Goal: Transaction & Acquisition: Book appointment/travel/reservation

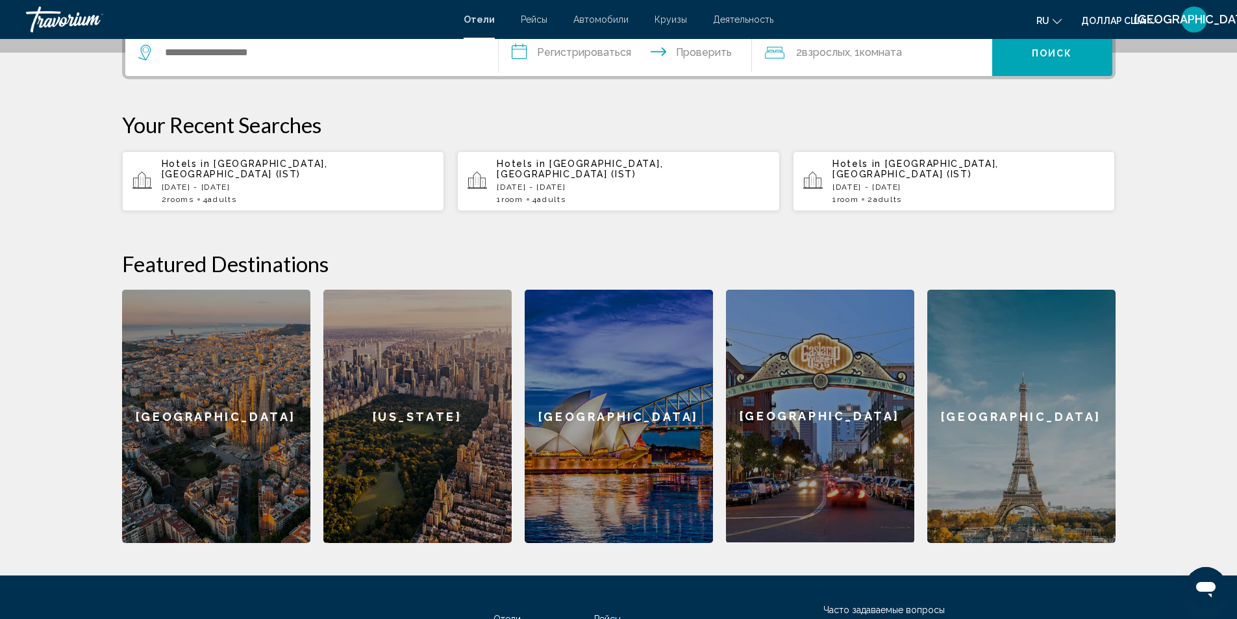
scroll to position [355, 0]
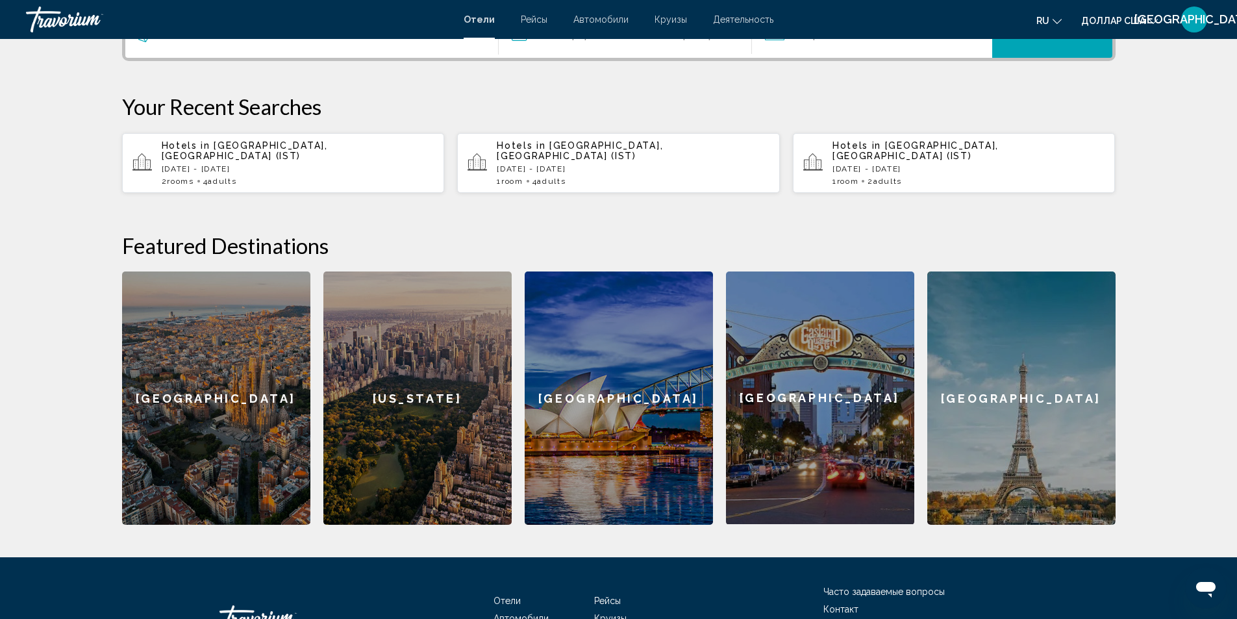
click at [266, 166] on div "Hotels in [GEOGRAPHIC_DATA], [GEOGRAPHIC_DATA] (IST) [DATE] - [DATE] 2 Room roo…" at bounding box center [298, 162] width 273 height 45
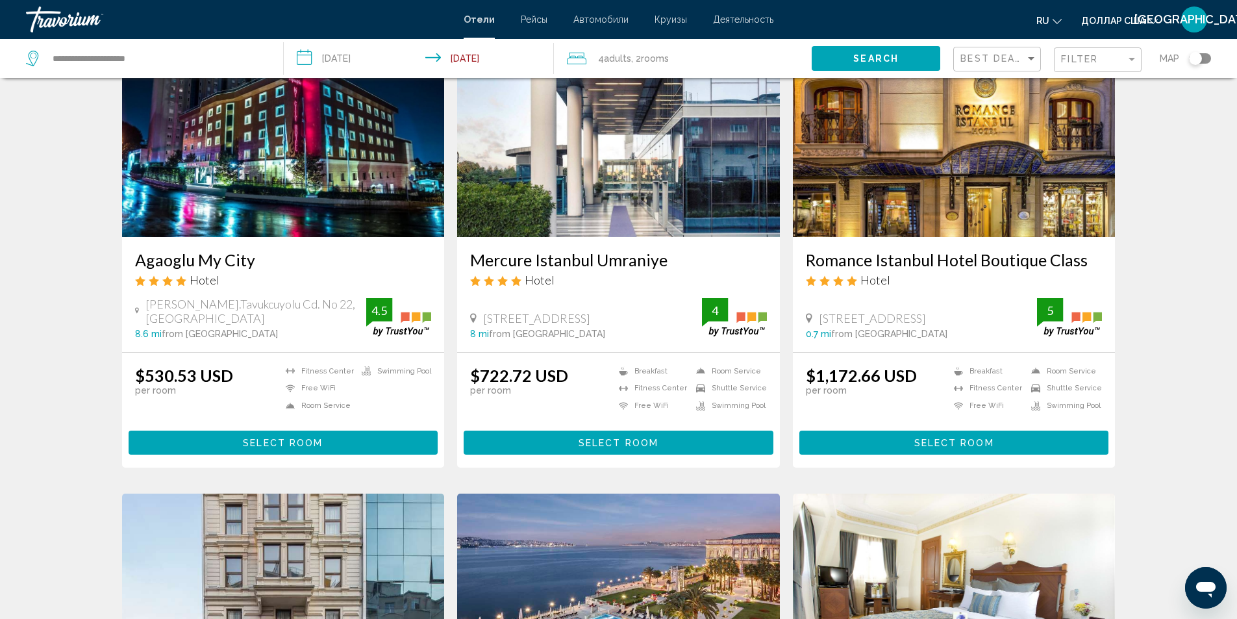
scroll to position [22, 0]
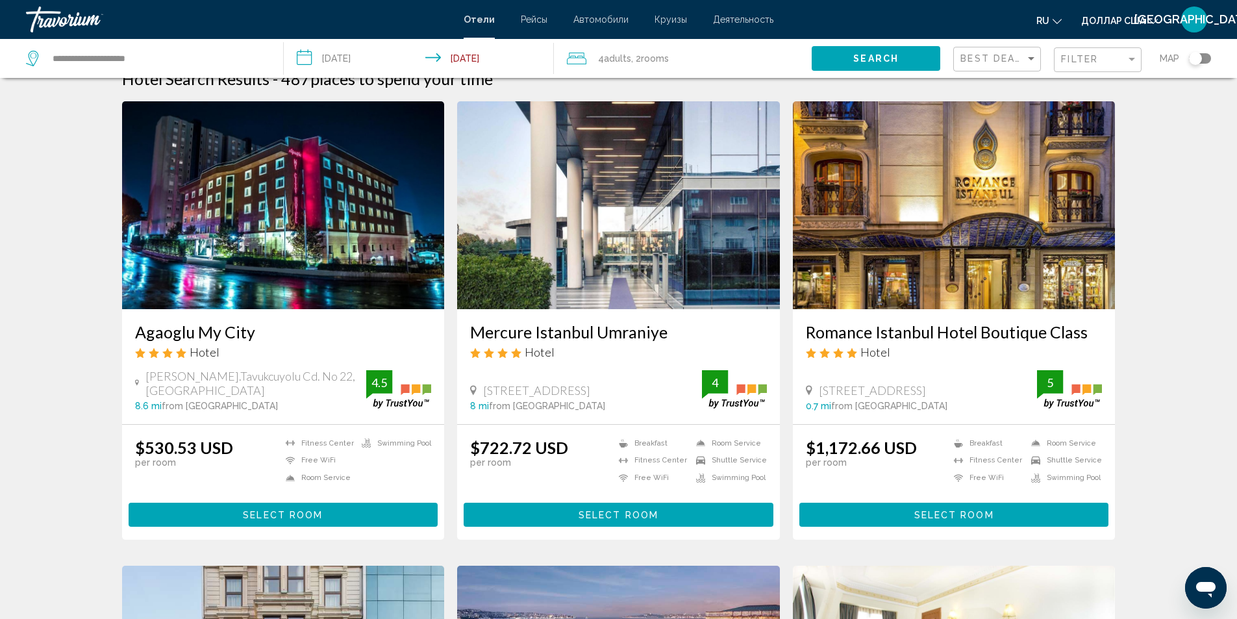
click at [303, 508] on button "Select Room" at bounding box center [284, 514] width 310 height 24
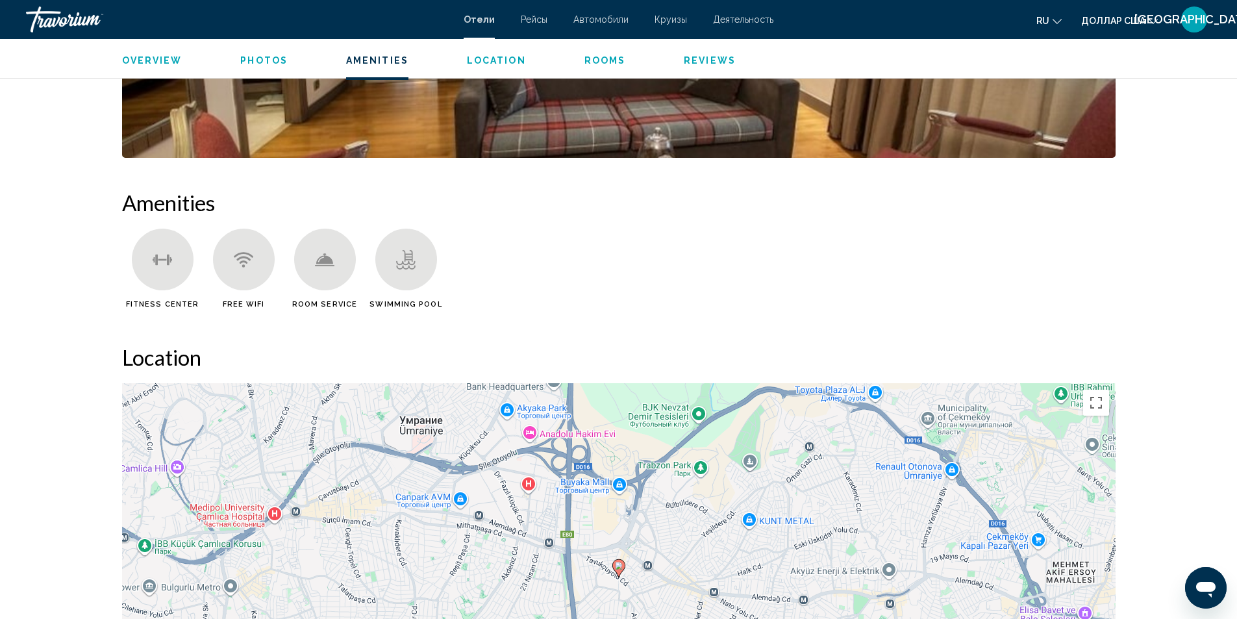
scroll to position [1154, 0]
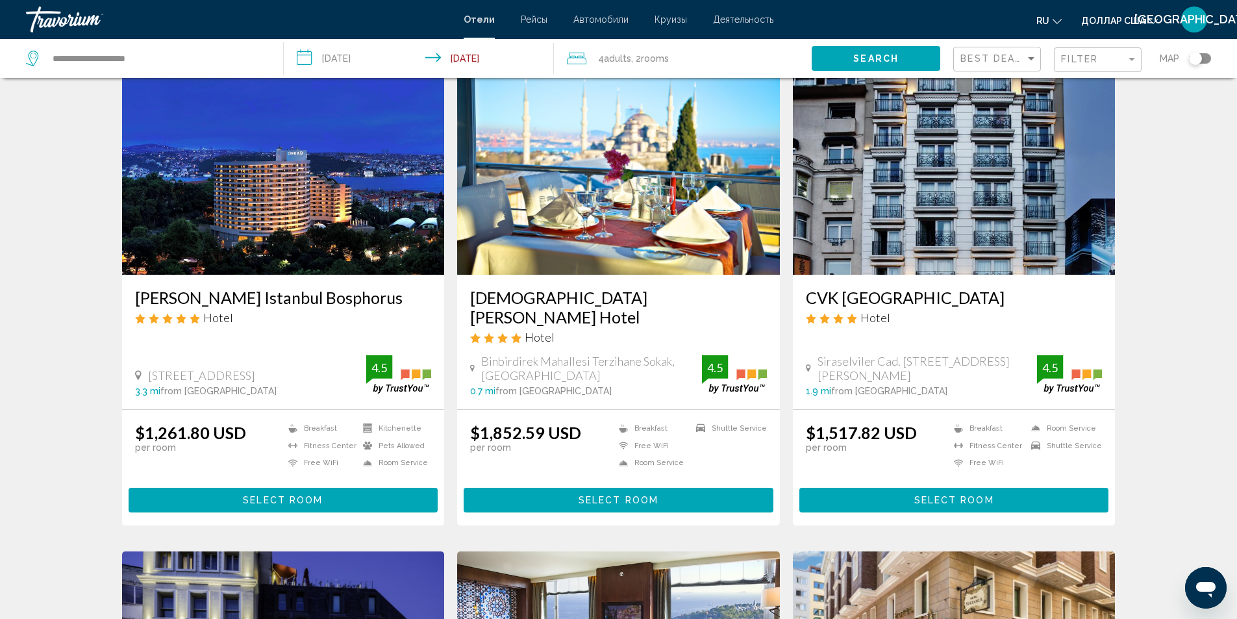
scroll to position [1009, 0]
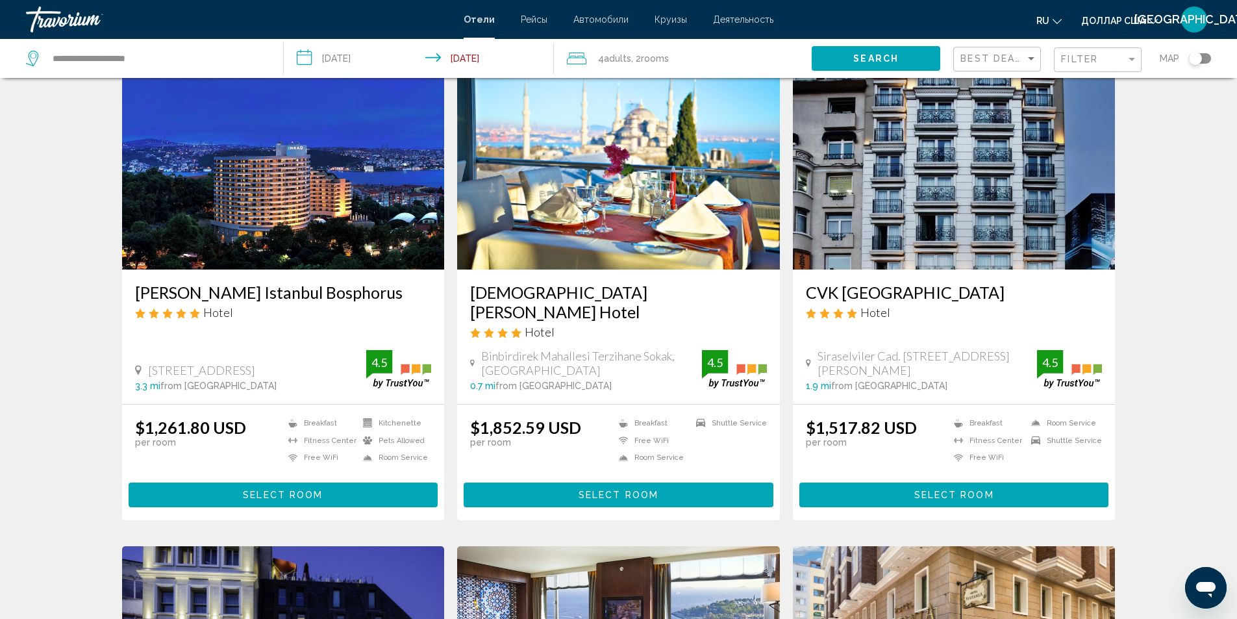
click at [665, 482] on button "Select Room" at bounding box center [619, 494] width 310 height 24
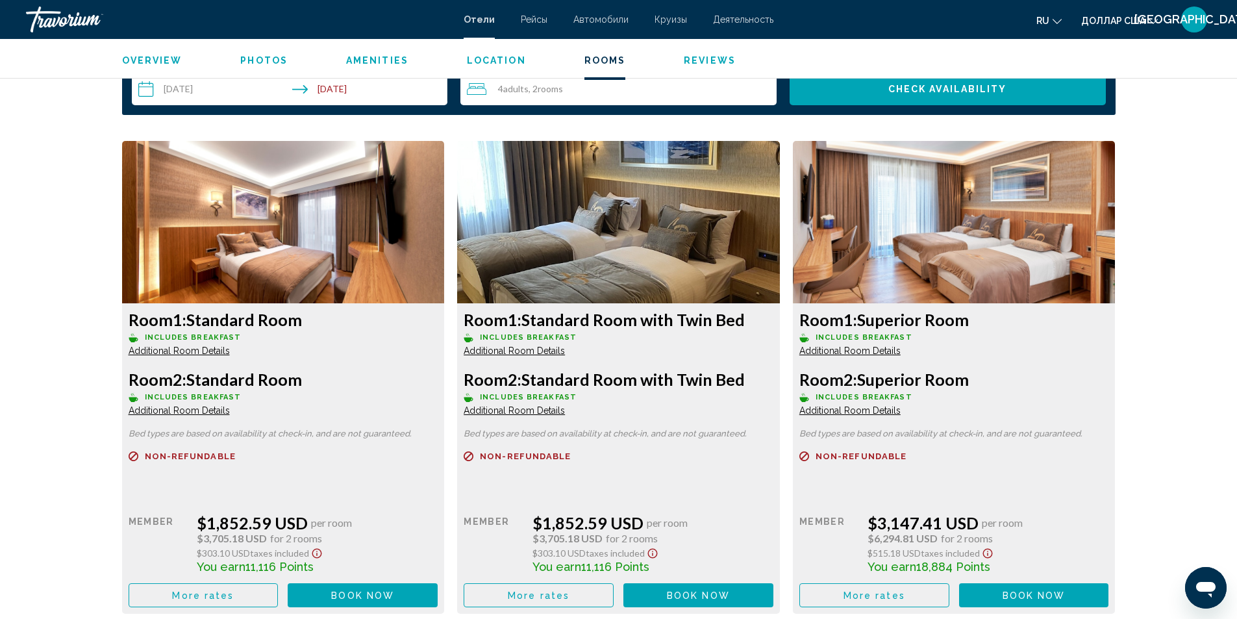
scroll to position [1746, 0]
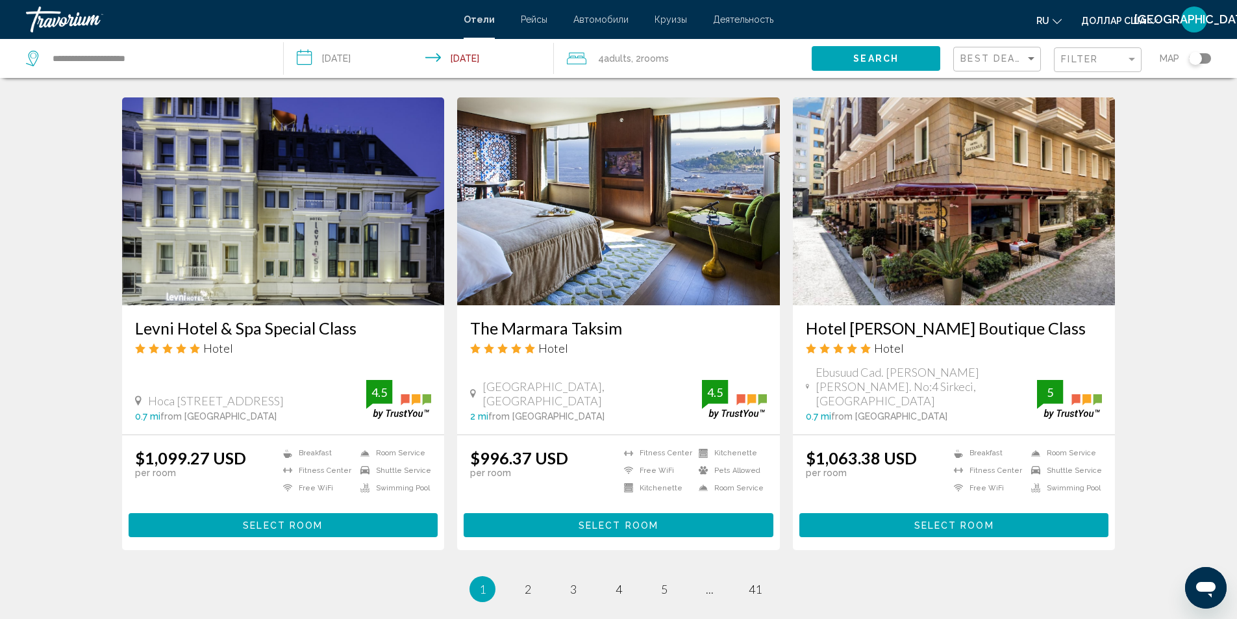
scroll to position [1477, 0]
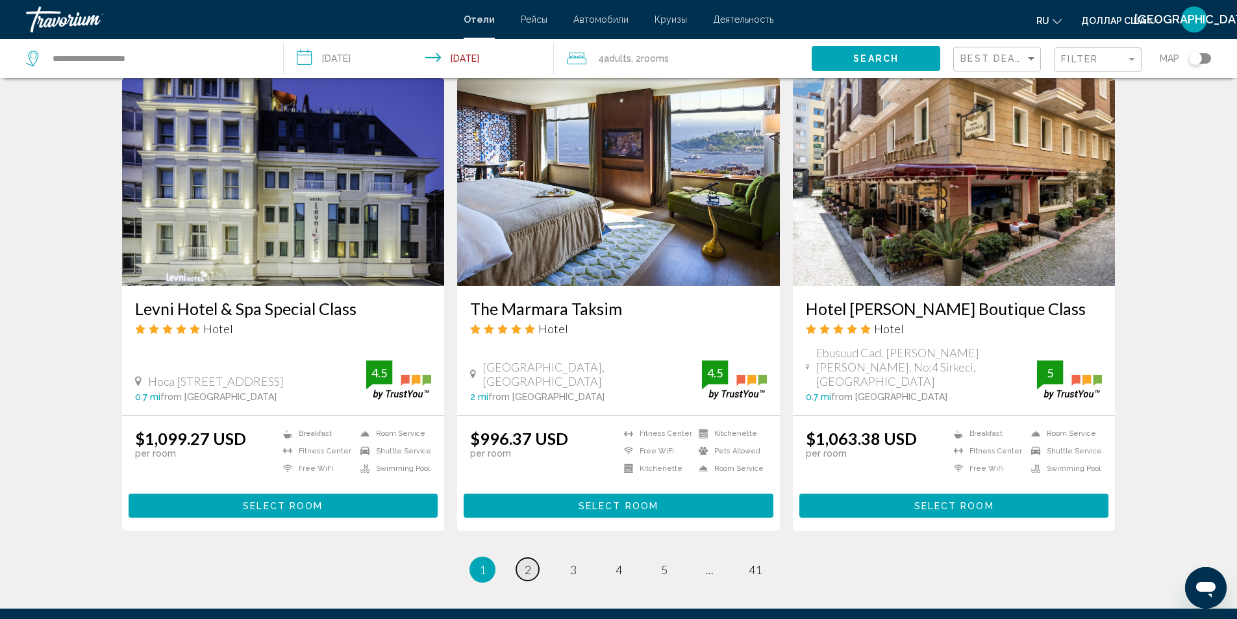
click at [529, 562] on span "2" at bounding box center [528, 569] width 6 height 14
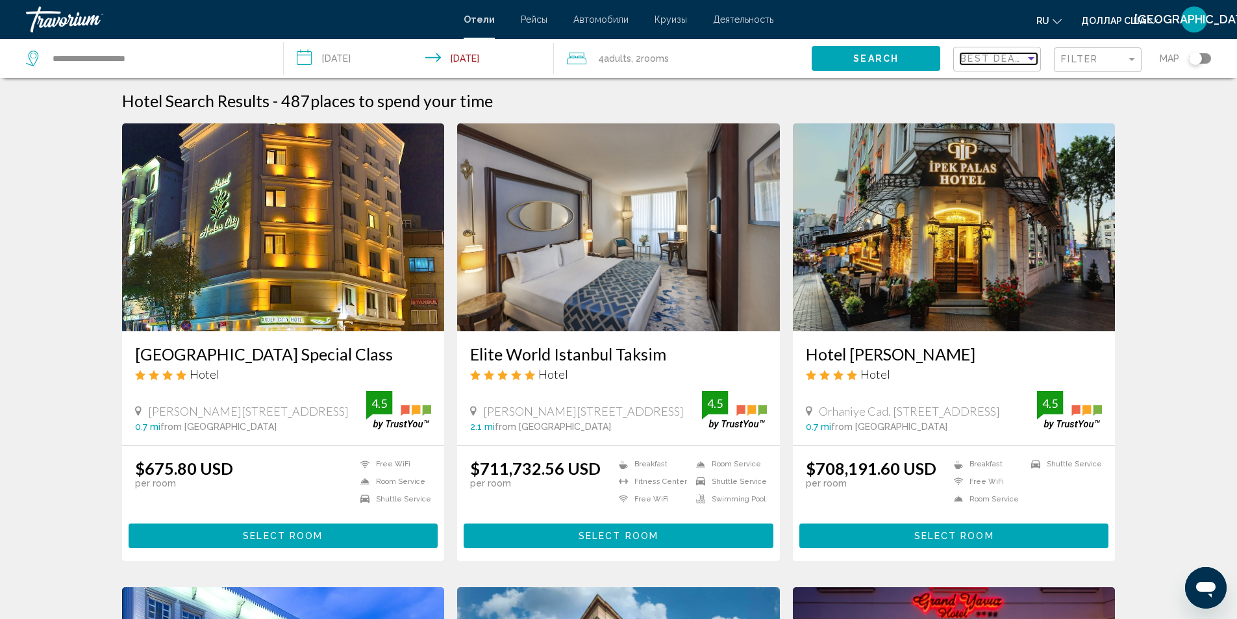
click at [1019, 62] on span "Best Deals" at bounding box center [994, 58] width 68 height 10
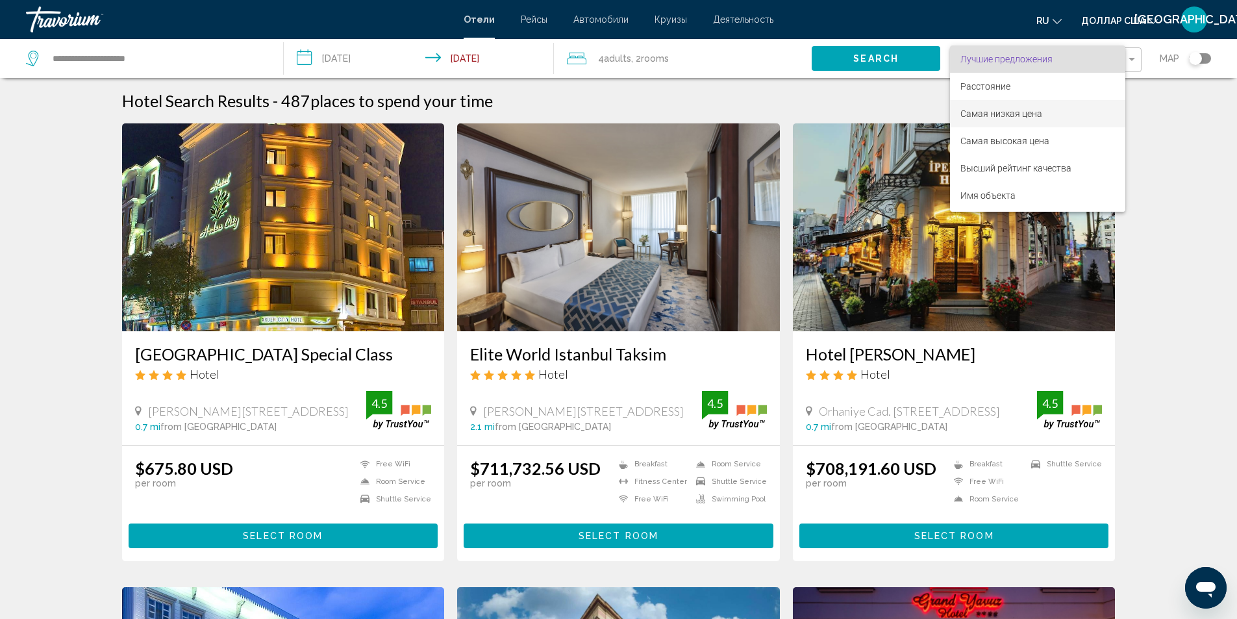
click at [1036, 111] on font "Самая низкая цена" at bounding box center [1001, 113] width 82 height 10
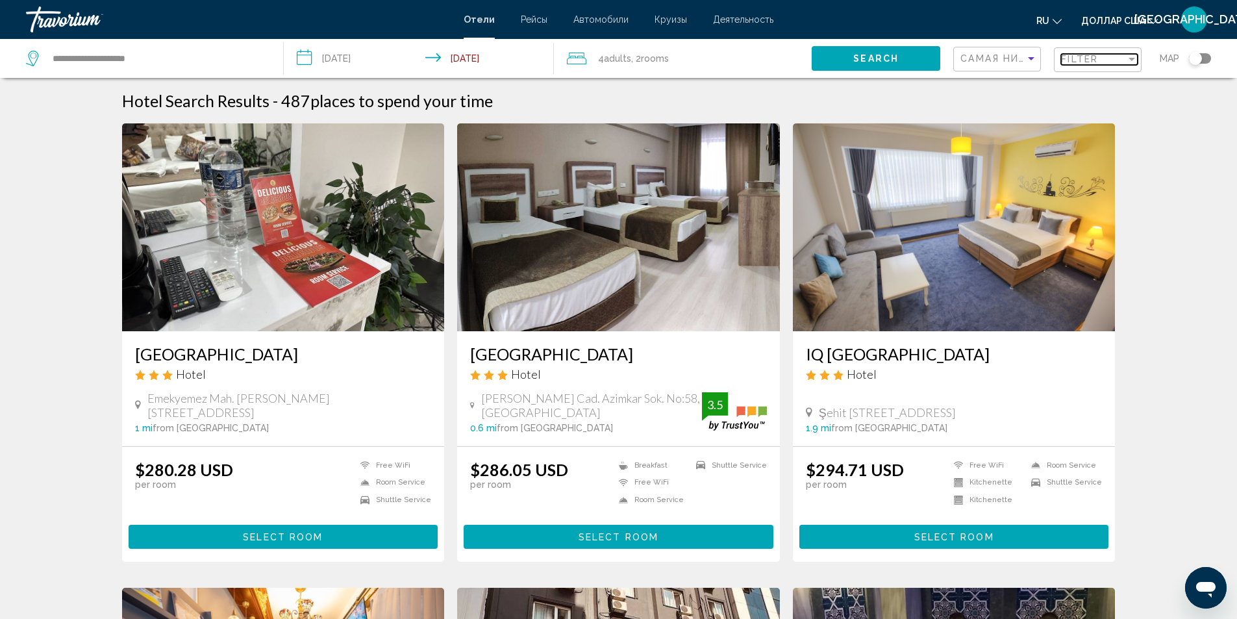
click at [1116, 59] on div "Filter" at bounding box center [1093, 59] width 65 height 10
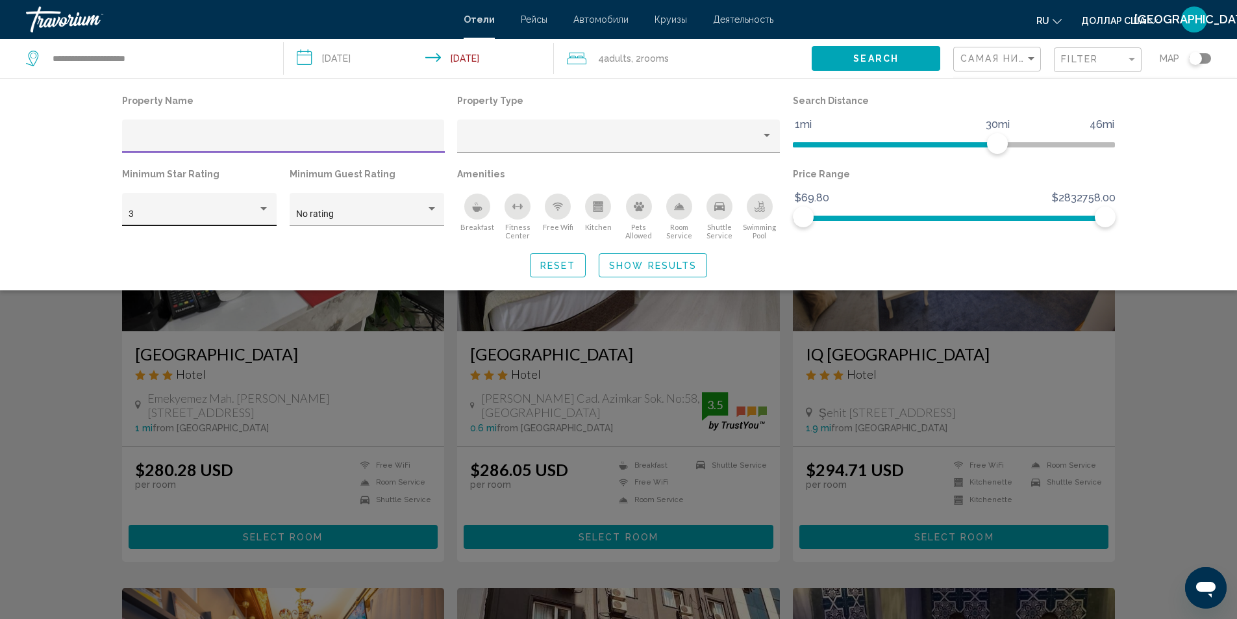
click at [260, 205] on div "Hotel Filters" at bounding box center [264, 209] width 12 height 10
click at [162, 243] on span "4" at bounding box center [199, 241] width 141 height 27
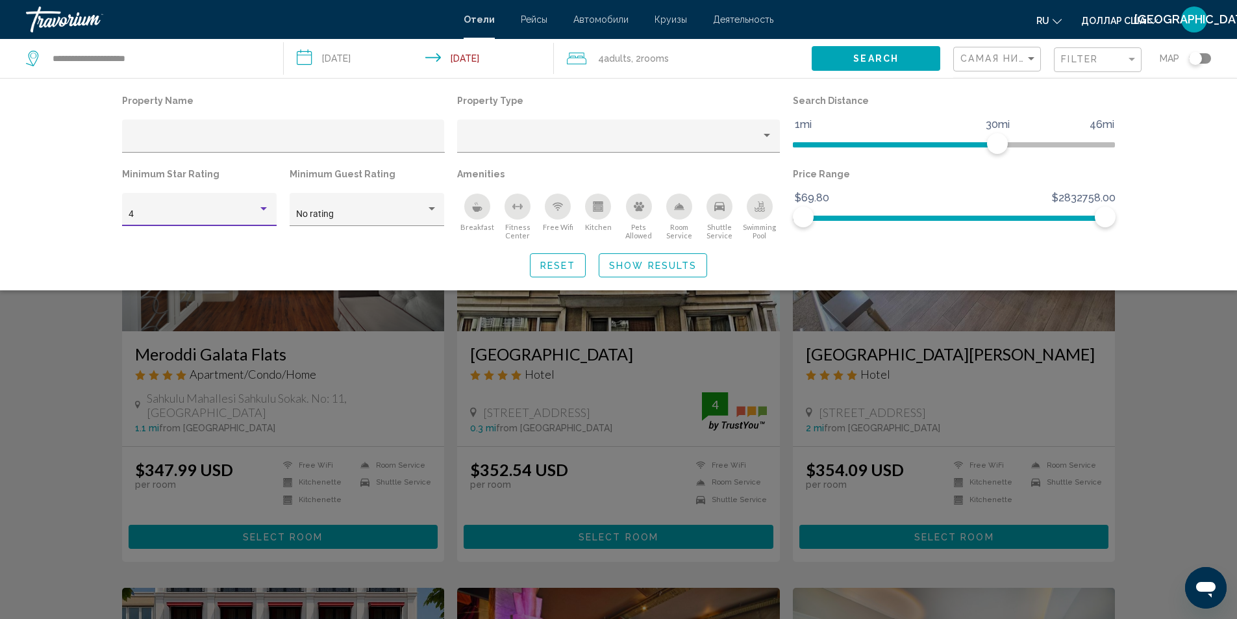
click at [880, 63] on span "Search" at bounding box center [875, 59] width 45 height 10
click at [876, 55] on span "Search" at bounding box center [875, 59] width 45 height 10
click at [641, 267] on span "Show Results" at bounding box center [653, 265] width 88 height 10
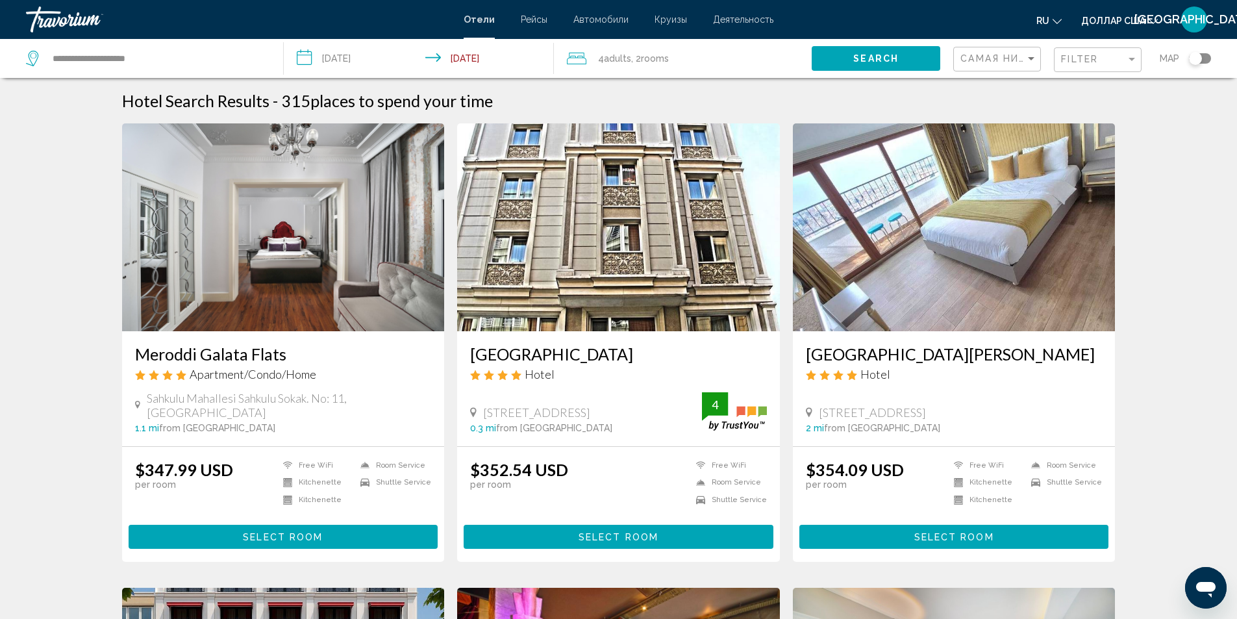
click at [602, 534] on span "Select Room" at bounding box center [618, 537] width 80 height 10
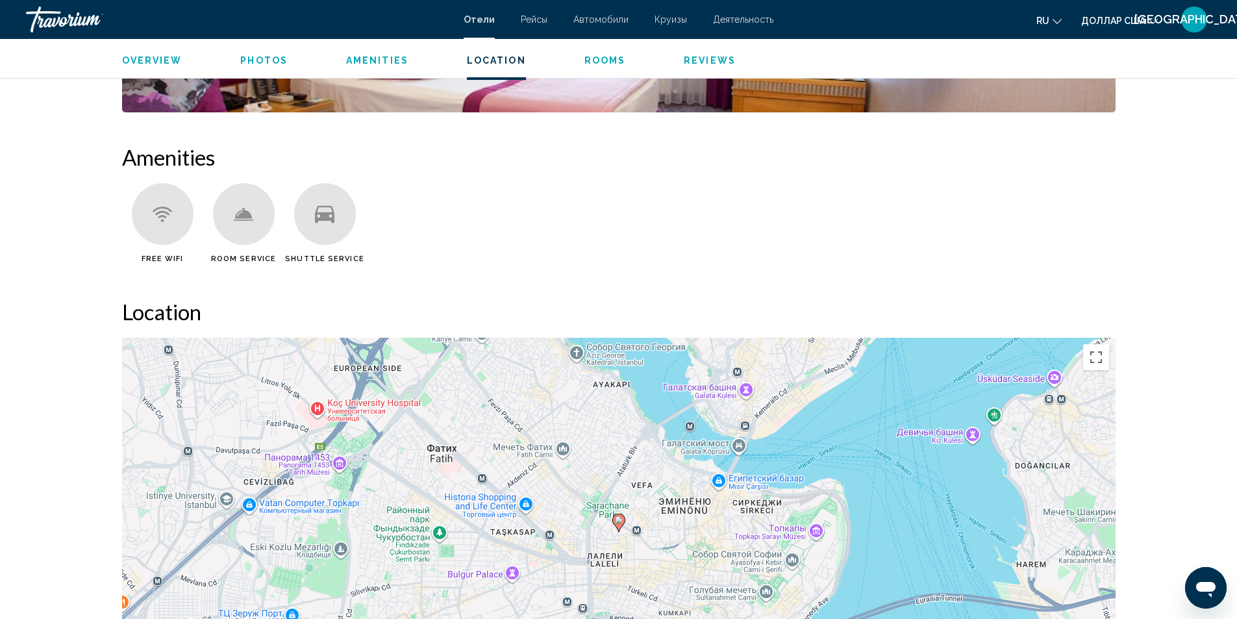
scroll to position [1222, 0]
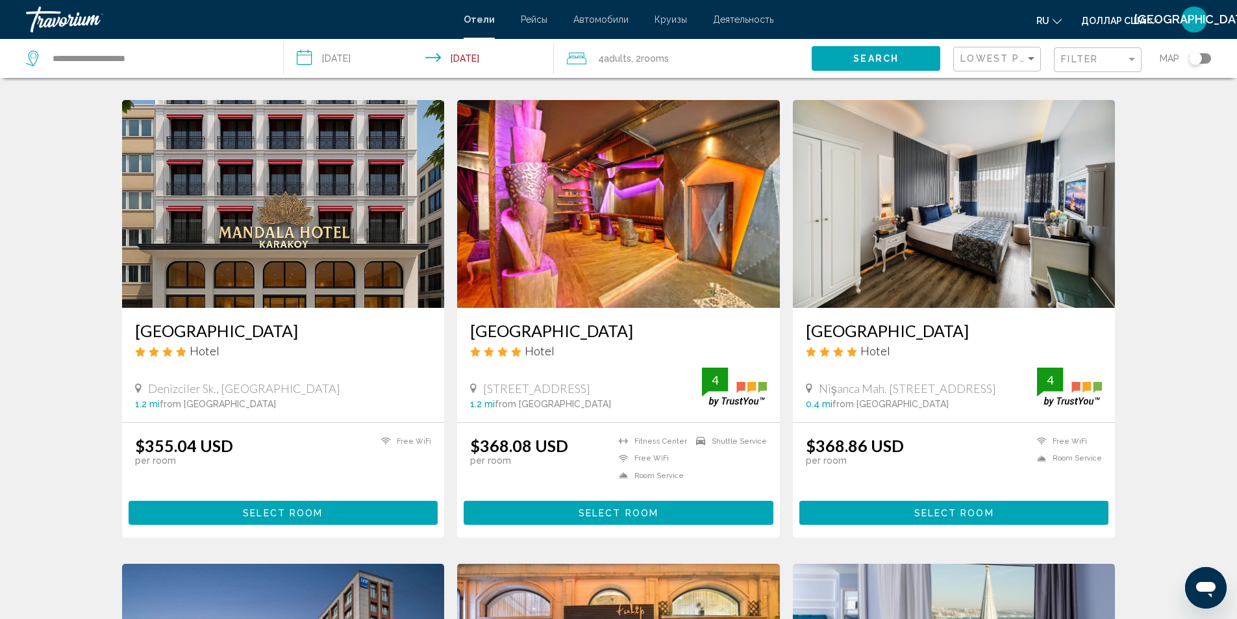
scroll to position [609, 0]
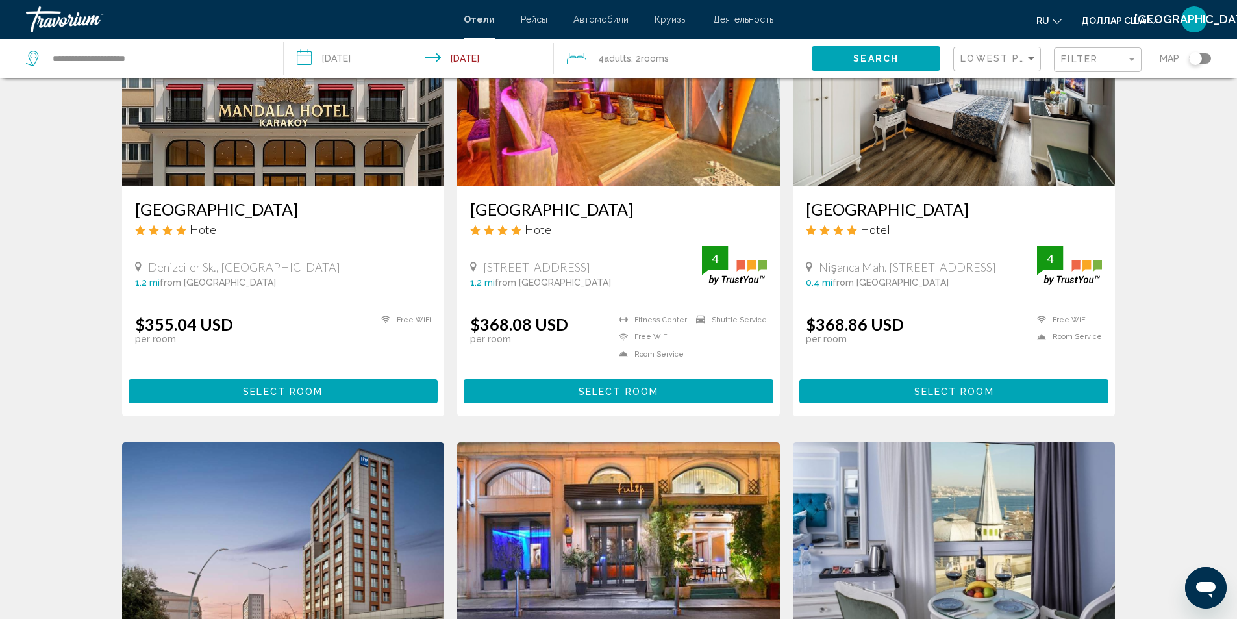
click at [969, 390] on span "Select Room" at bounding box center [954, 391] width 80 height 10
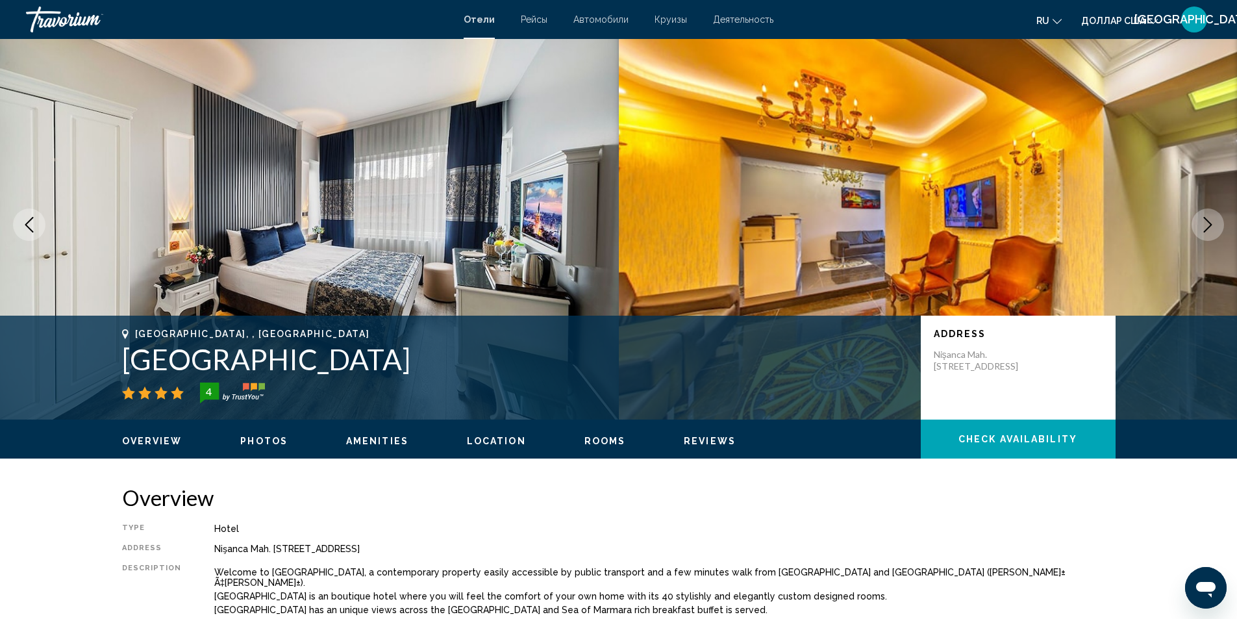
scroll to position [3, 0]
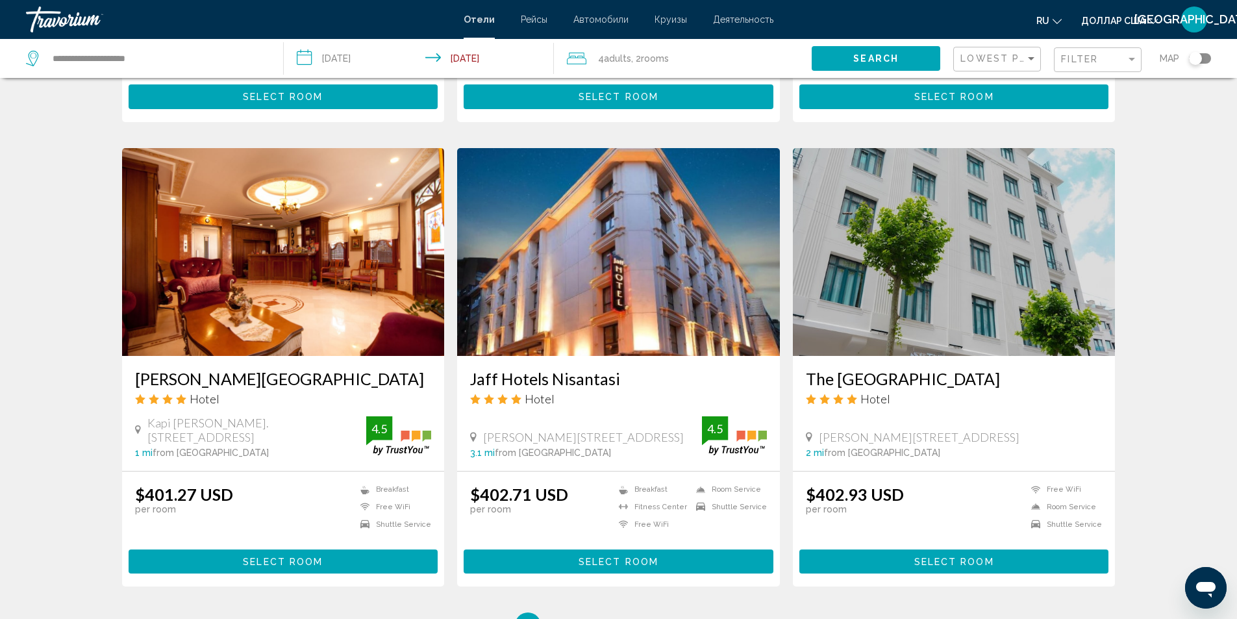
scroll to position [1523, 0]
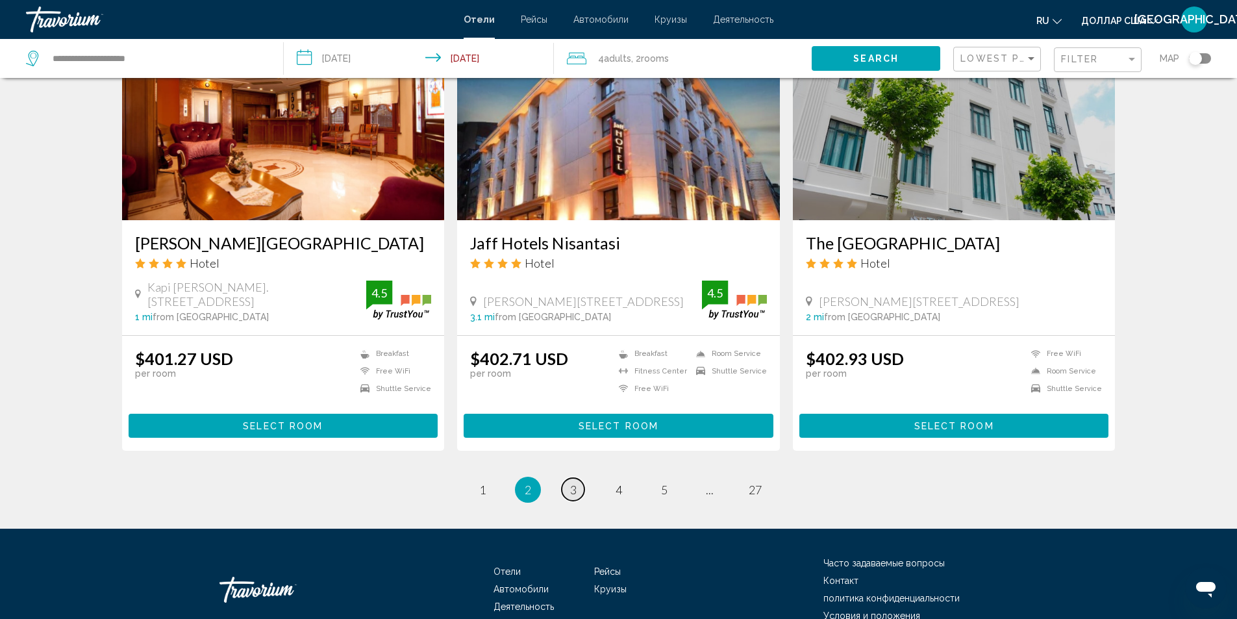
click at [572, 482] on span "3" at bounding box center [573, 489] width 6 height 14
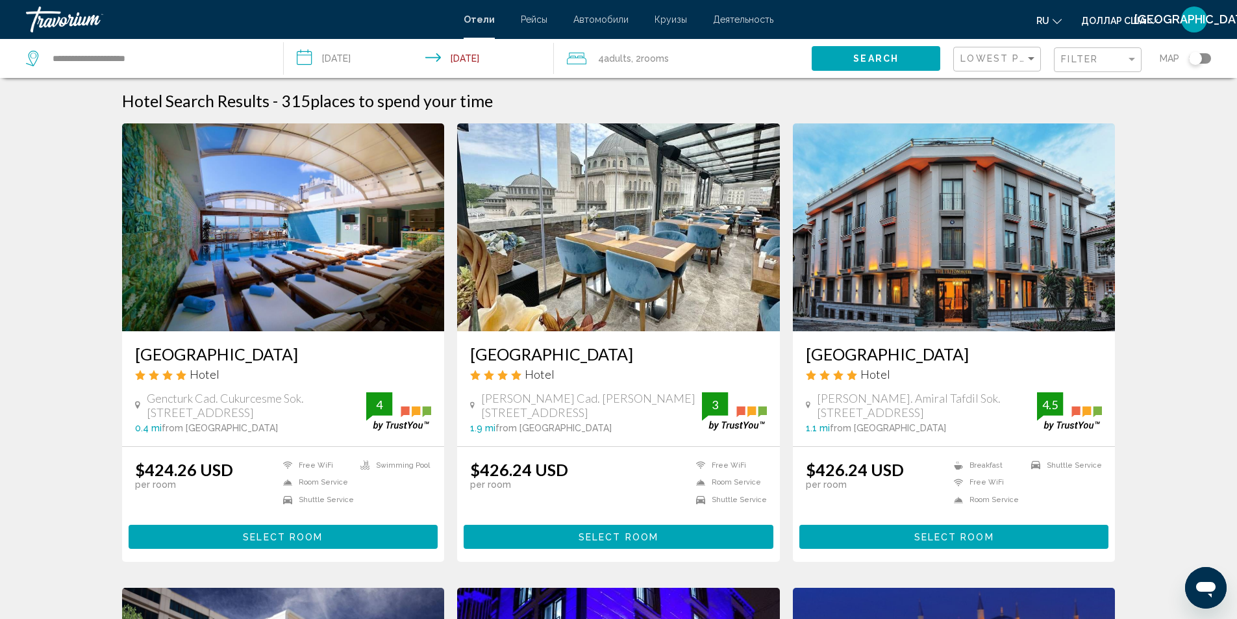
click at [288, 536] on span "Select Room" at bounding box center [283, 537] width 80 height 10
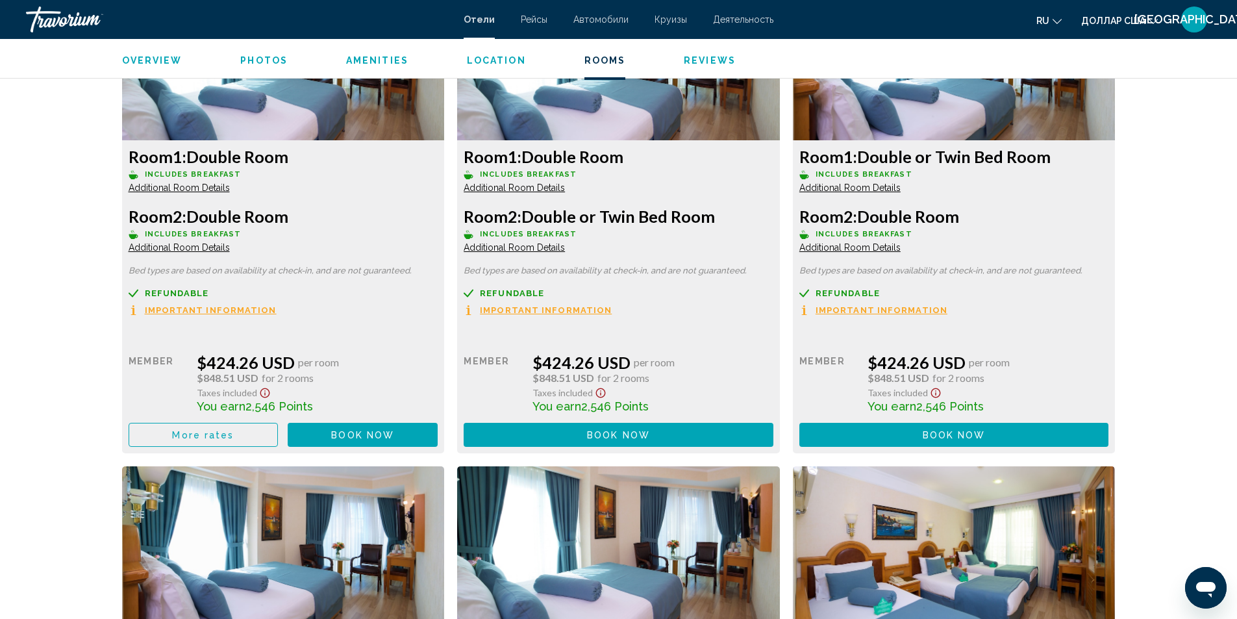
scroll to position [1876, 0]
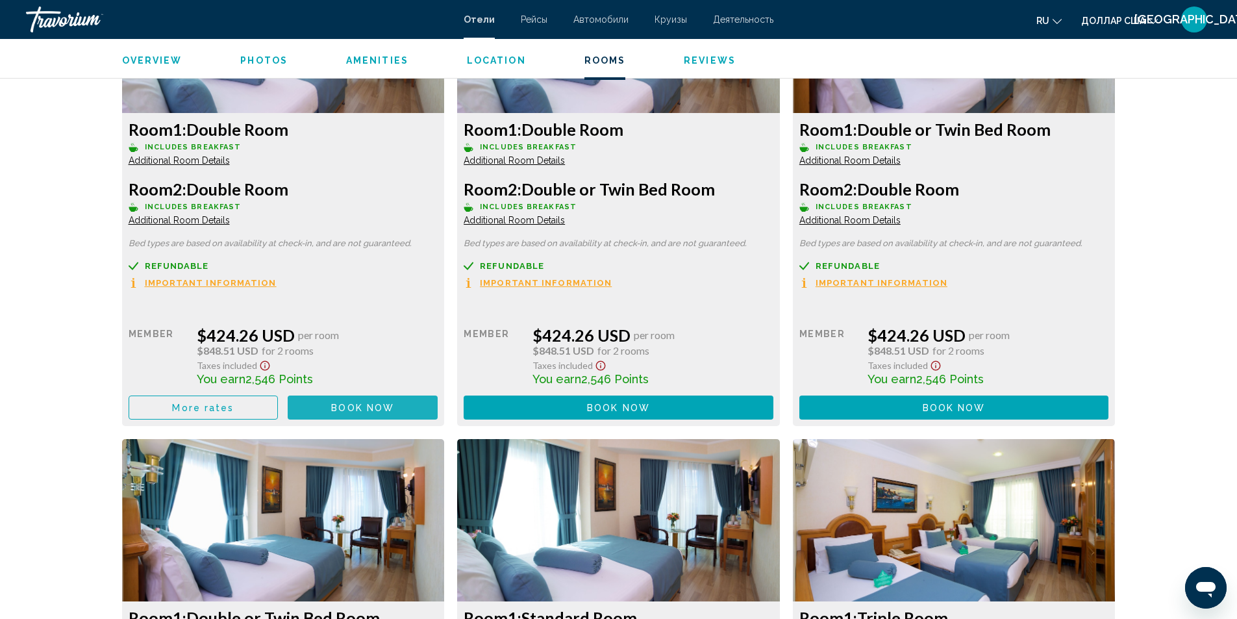
click at [382, 410] on span "Book now" at bounding box center [362, 408] width 63 height 10
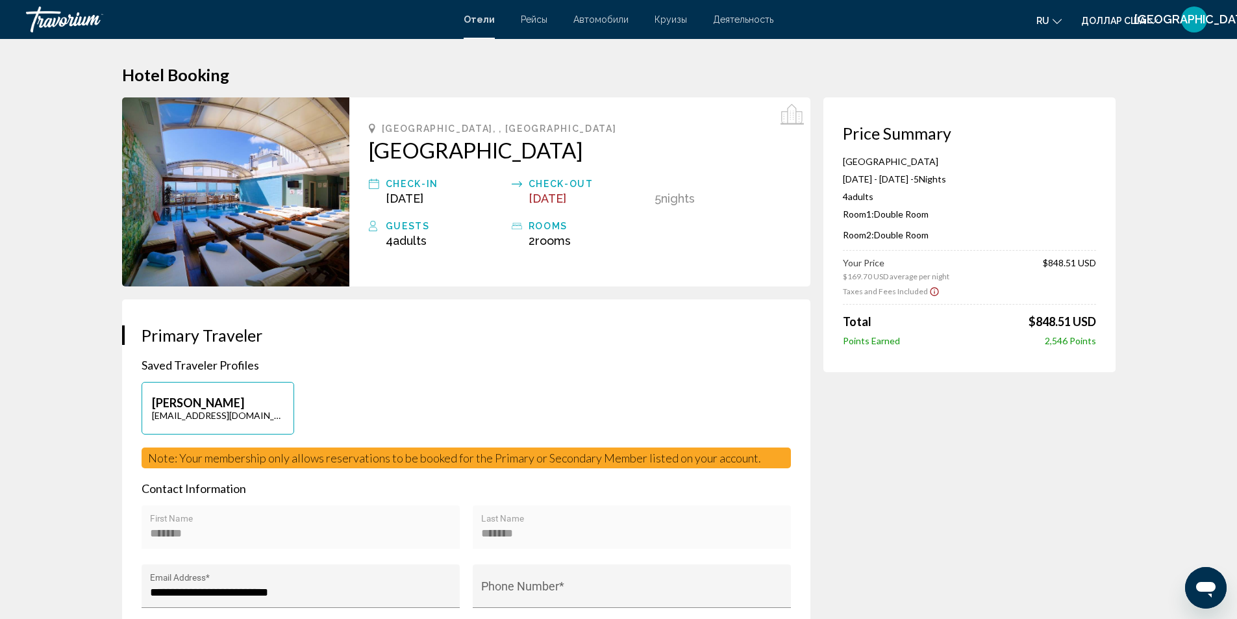
drag, startPoint x: 897, startPoint y: 338, endPoint x: 845, endPoint y: 343, distance: 52.8
click at [839, 339] on div "Price Summary [GEOGRAPHIC_DATA] [DATE] - [DATE] - 5 Night Nights 4 Adult Adults…" at bounding box center [969, 234] width 292 height 275
copy span "Points Earned"
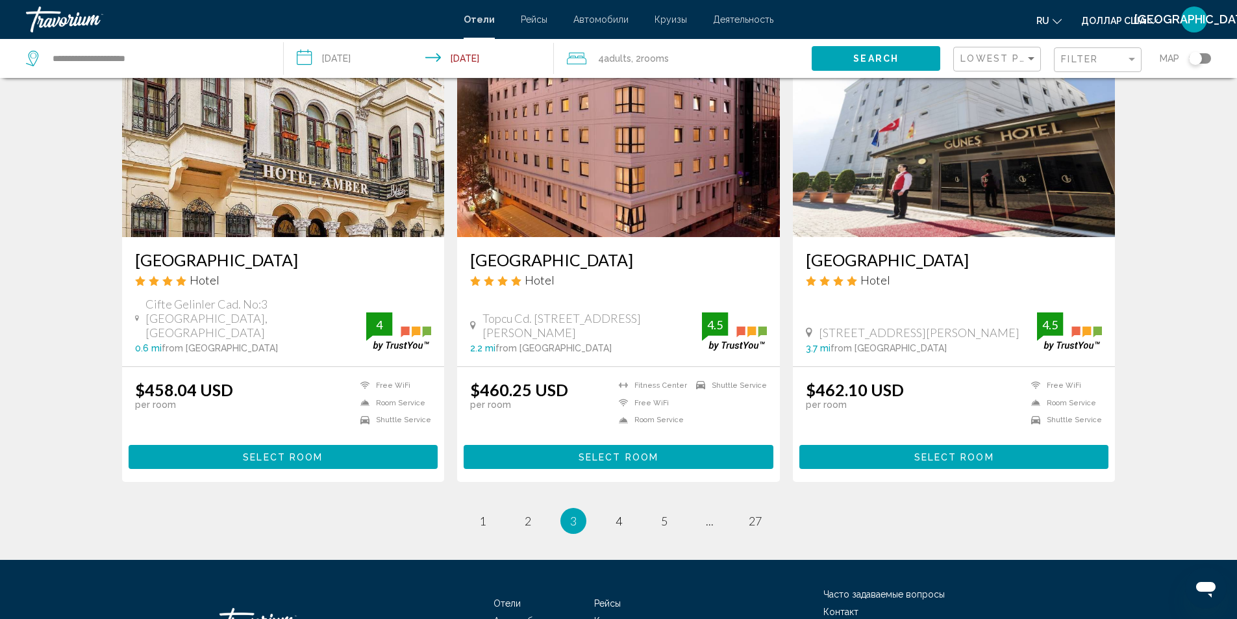
scroll to position [1571, 0]
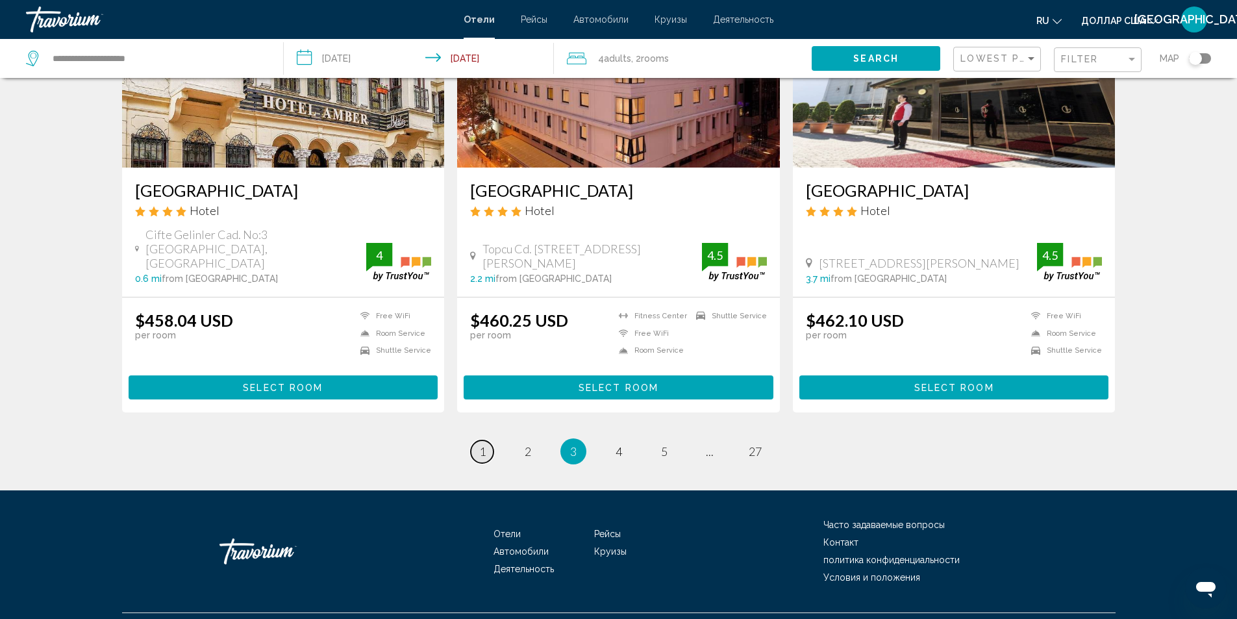
click at [479, 444] on span "1" at bounding box center [482, 451] width 6 height 14
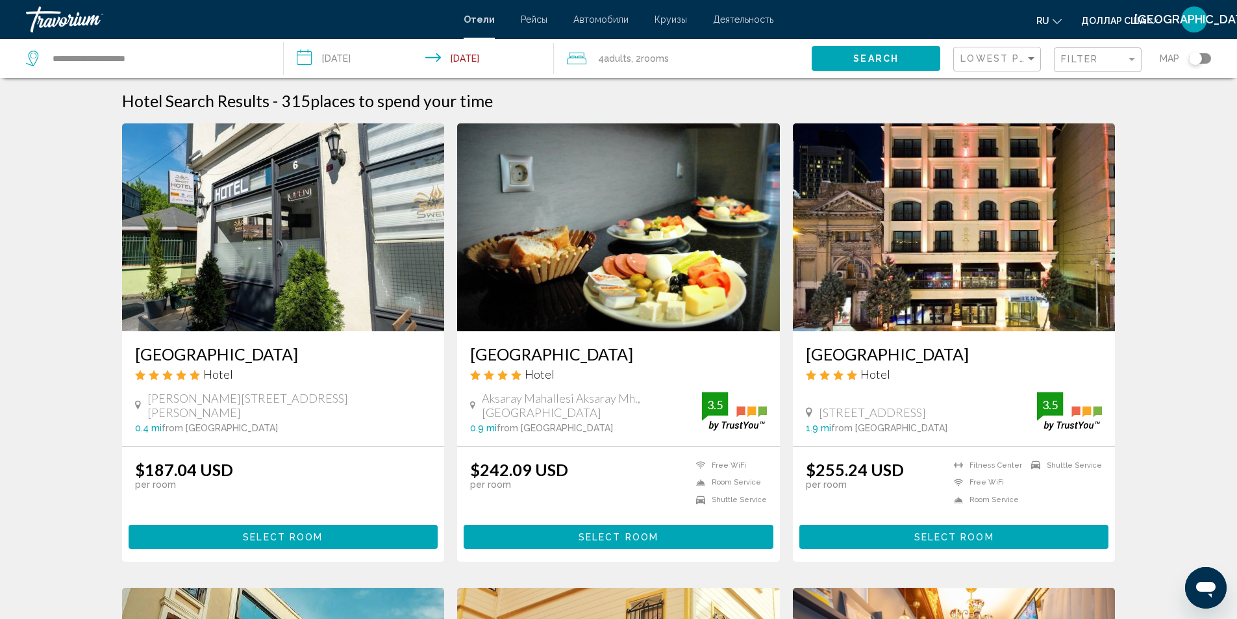
click at [317, 536] on span "Select Room" at bounding box center [283, 537] width 80 height 10
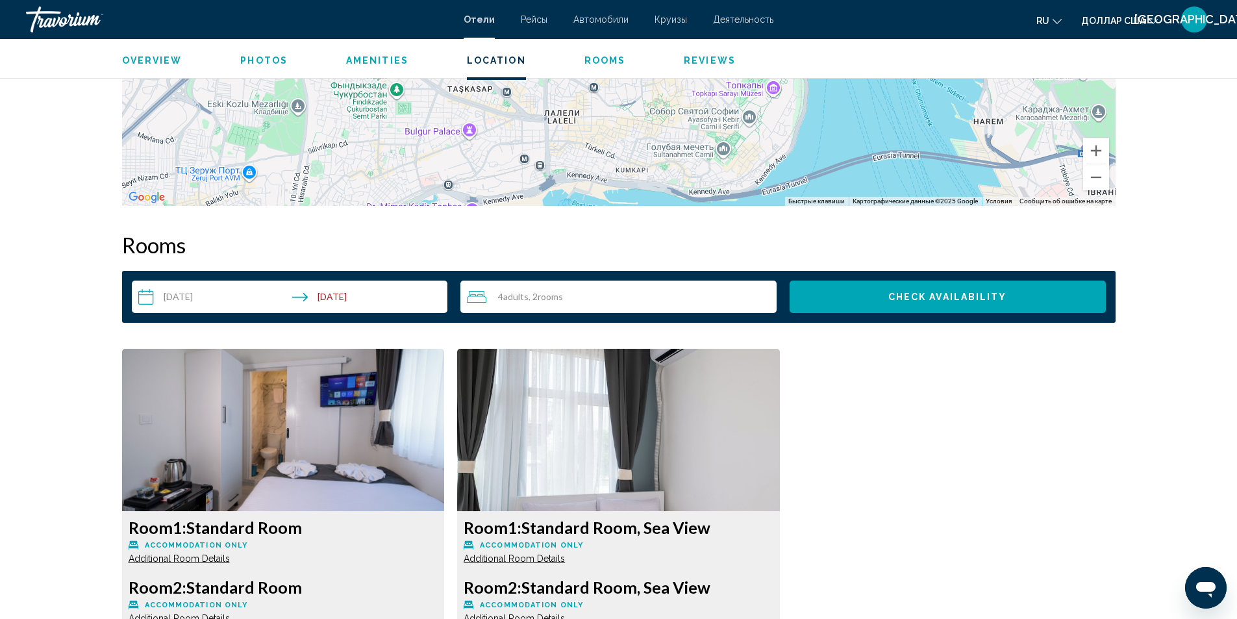
scroll to position [1417, 0]
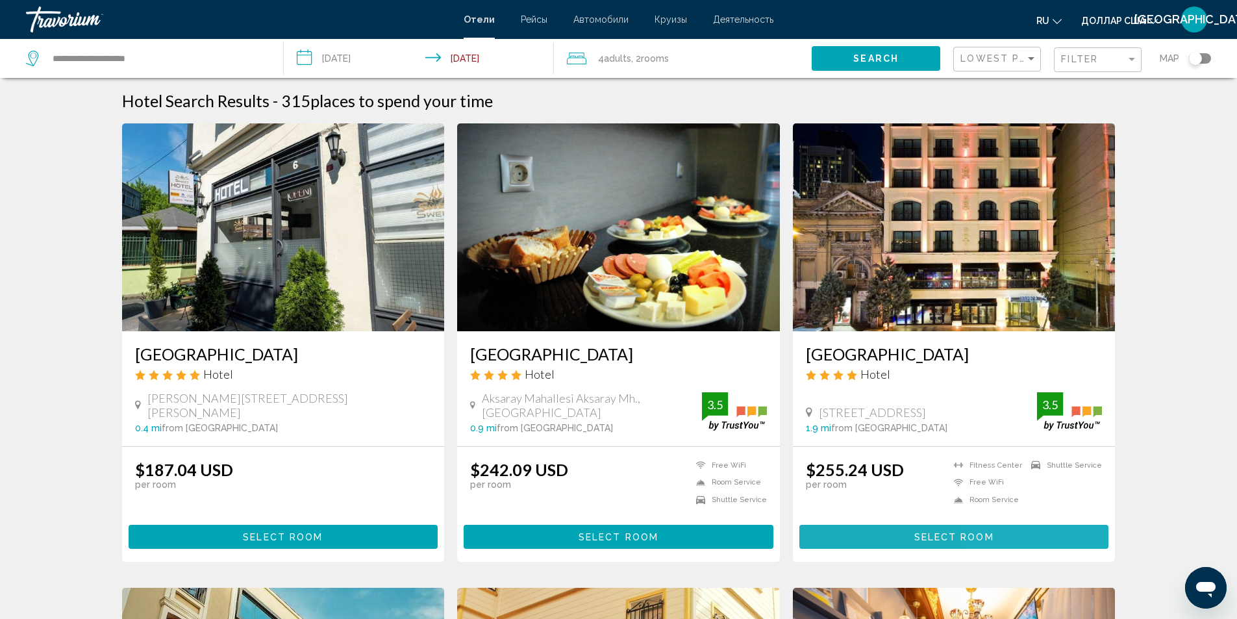
click at [998, 538] on button "Select Room" at bounding box center [954, 537] width 310 height 24
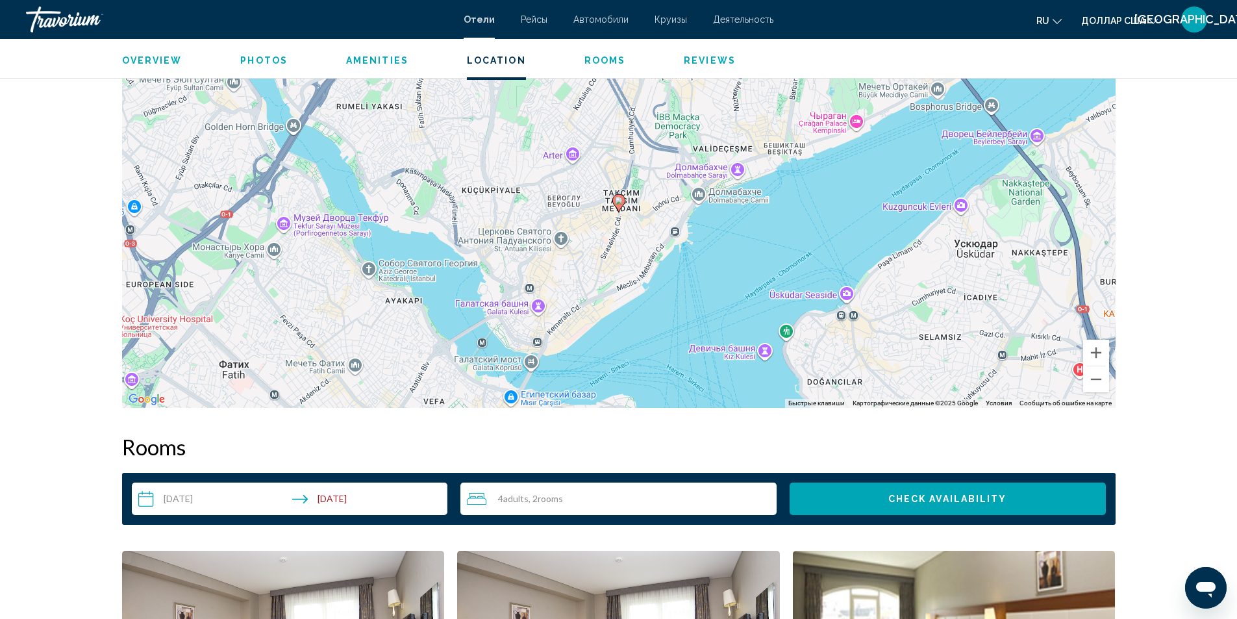
scroll to position [1268, 0]
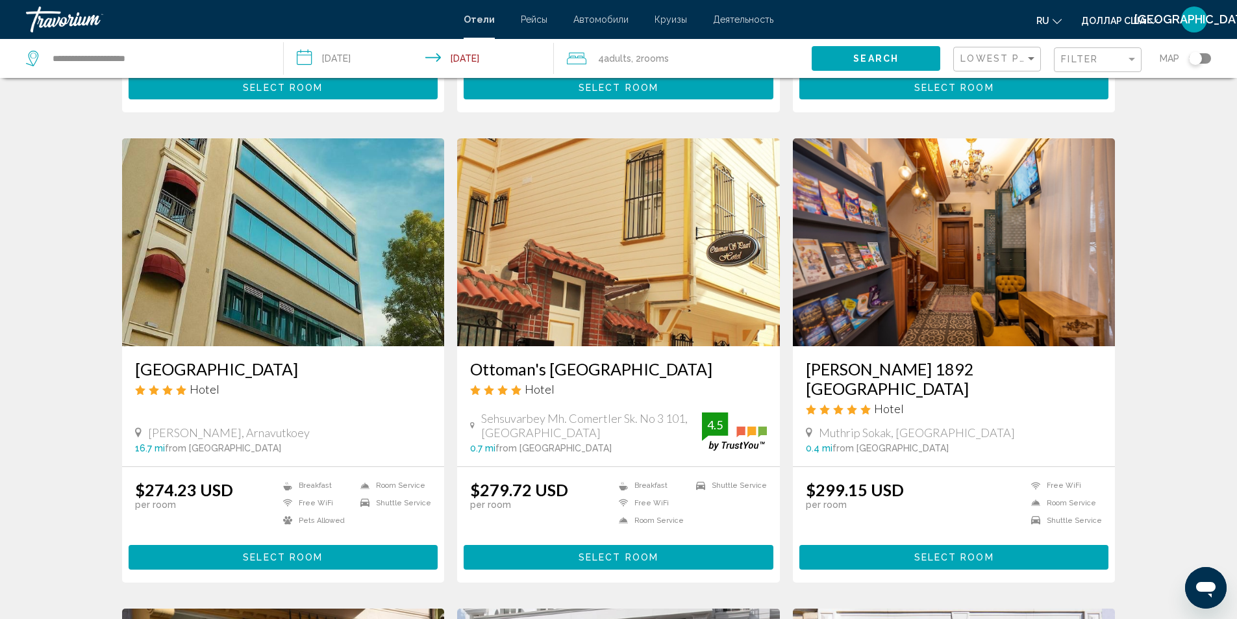
scroll to position [491, 0]
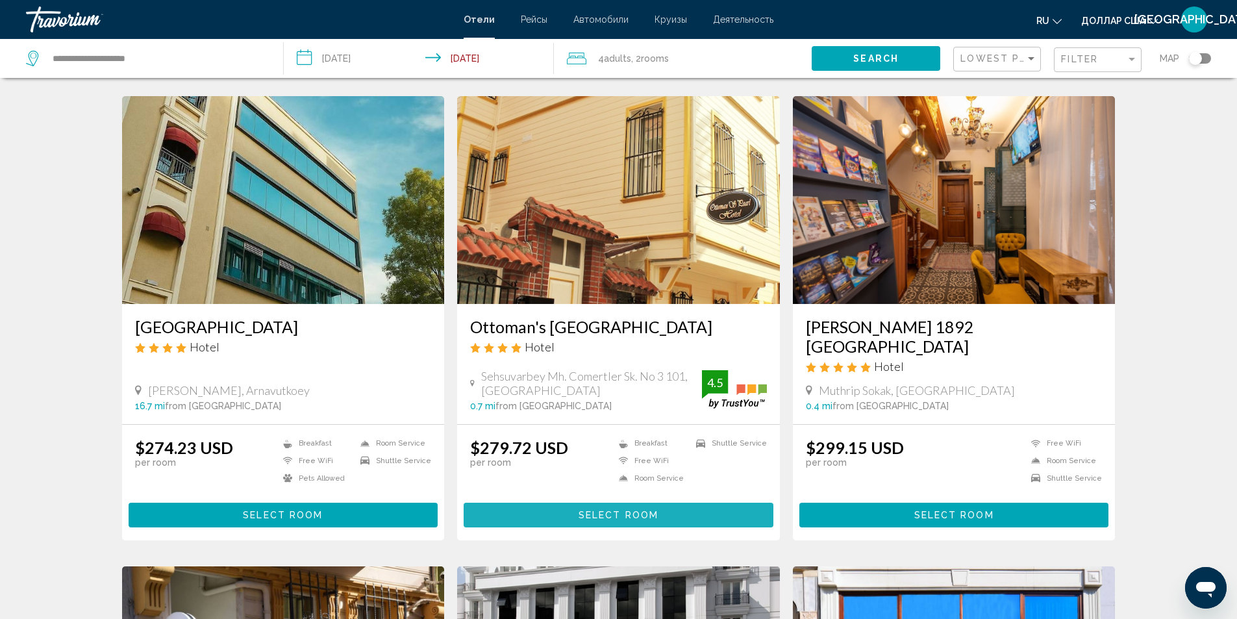
click at [583, 510] on span "Select Room" at bounding box center [618, 515] width 80 height 10
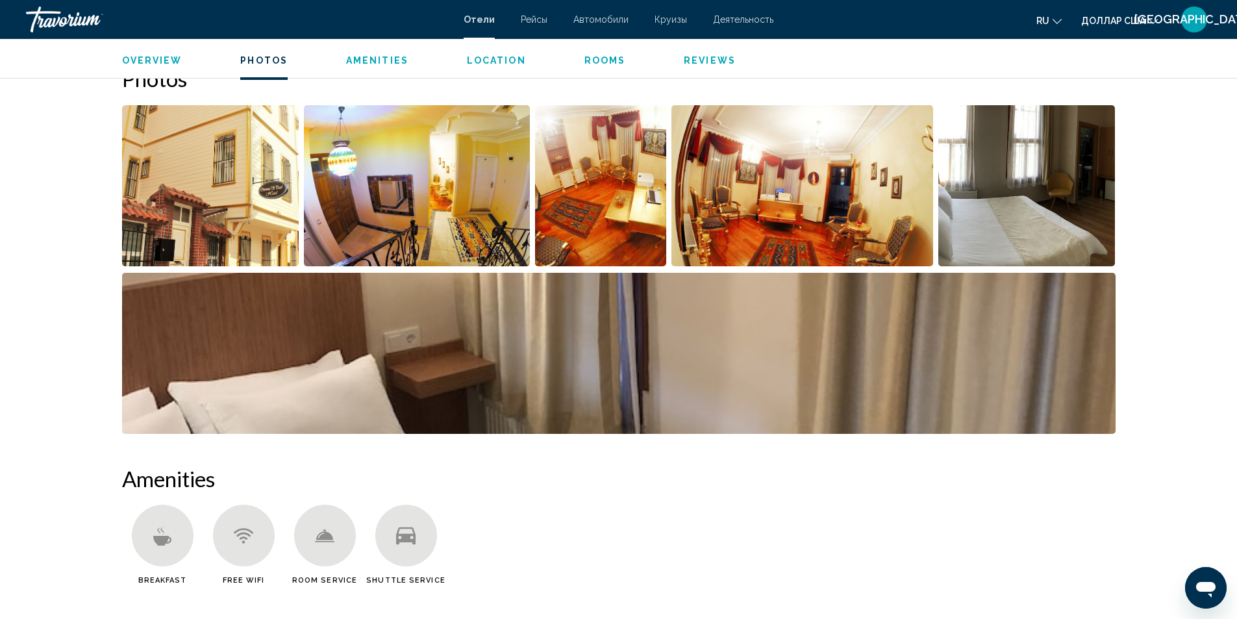
scroll to position [639, 0]
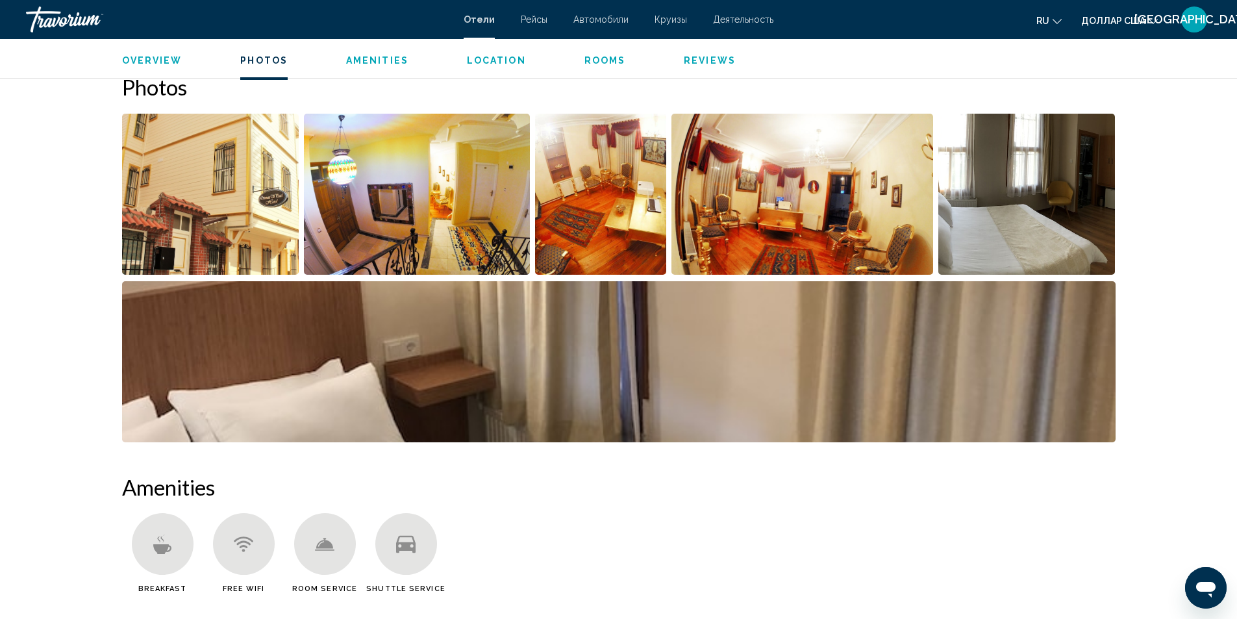
click at [179, 222] on img "Open full-screen image slider" at bounding box center [210, 194] width 177 height 161
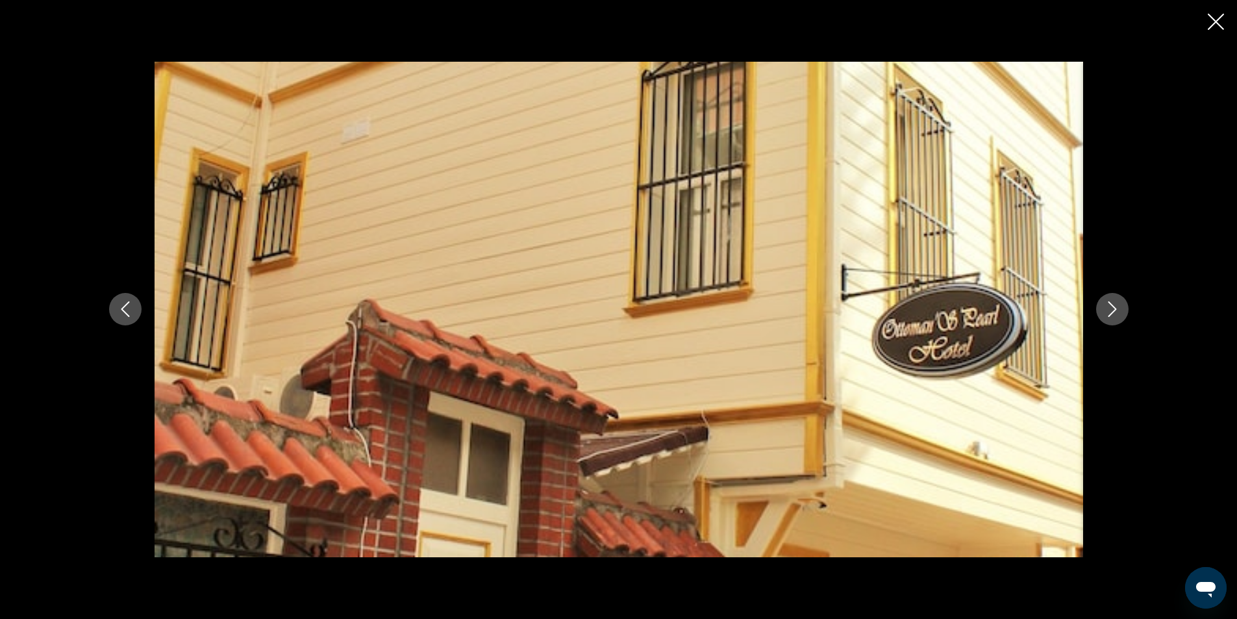
click at [1113, 301] on button "Next image" at bounding box center [1112, 309] width 32 height 32
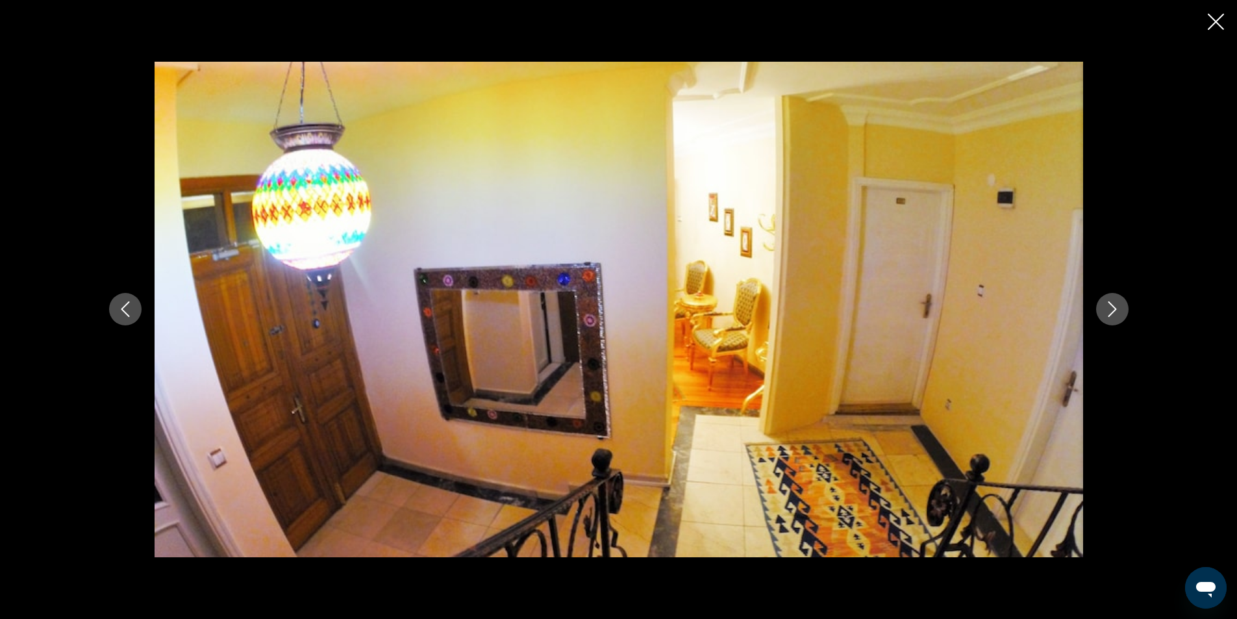
click at [1113, 301] on button "Next image" at bounding box center [1112, 309] width 32 height 32
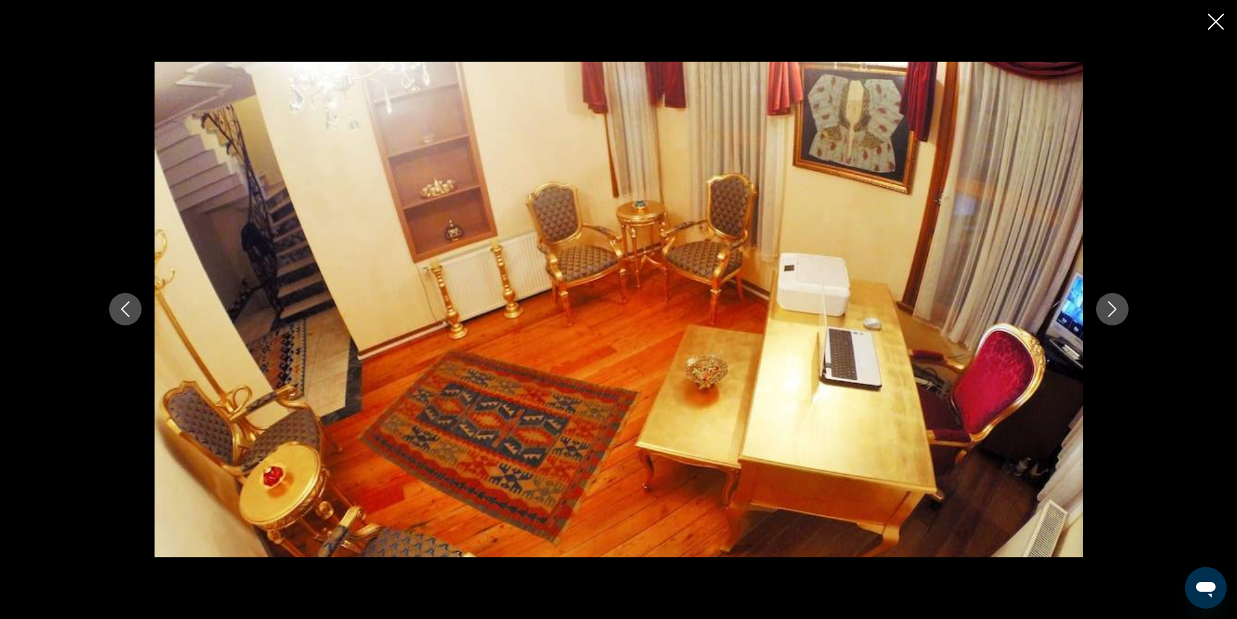
click at [1113, 301] on button "Next image" at bounding box center [1112, 309] width 32 height 32
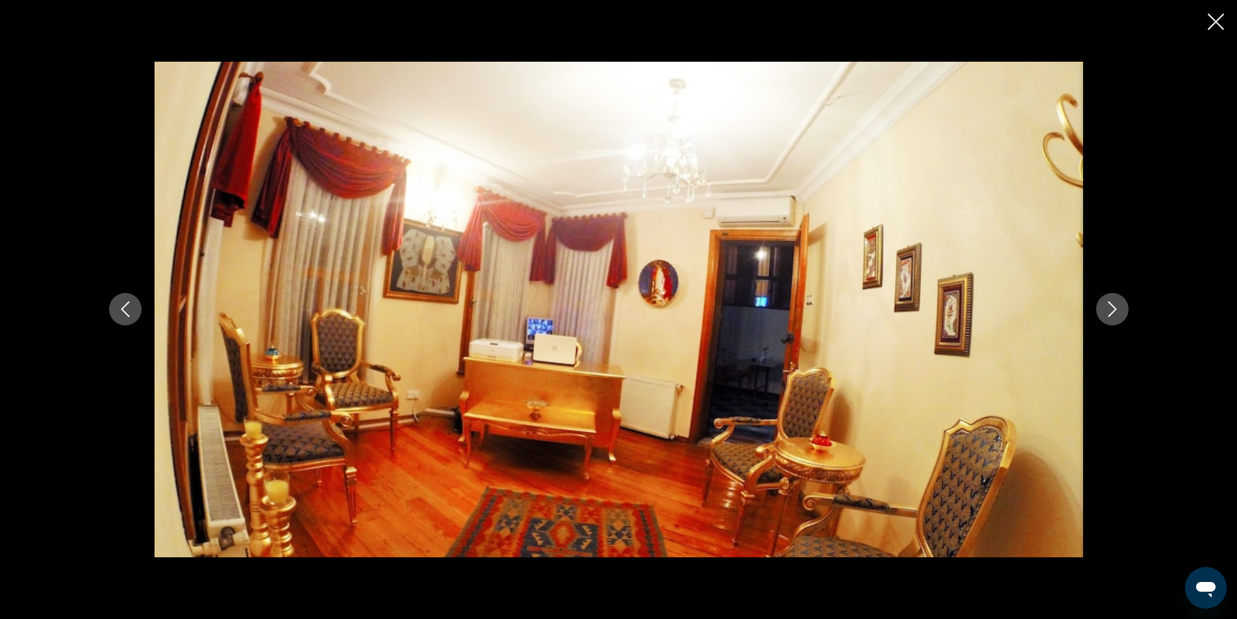
click at [1113, 301] on button "Next image" at bounding box center [1112, 309] width 32 height 32
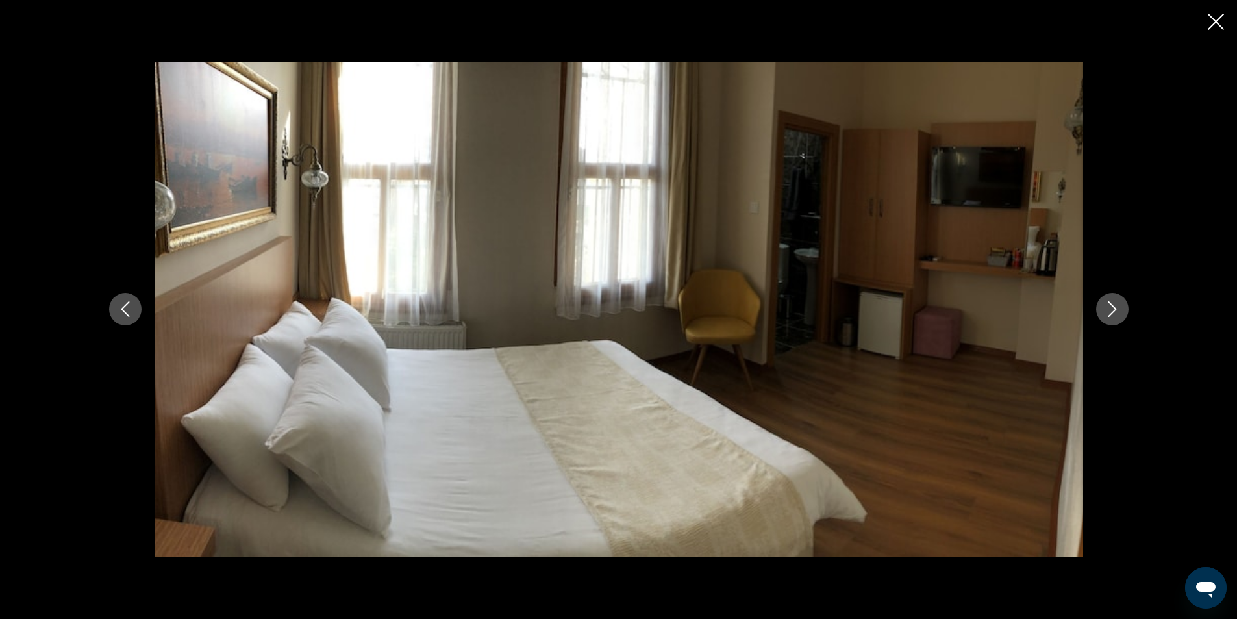
click at [1113, 301] on button "Next image" at bounding box center [1112, 309] width 32 height 32
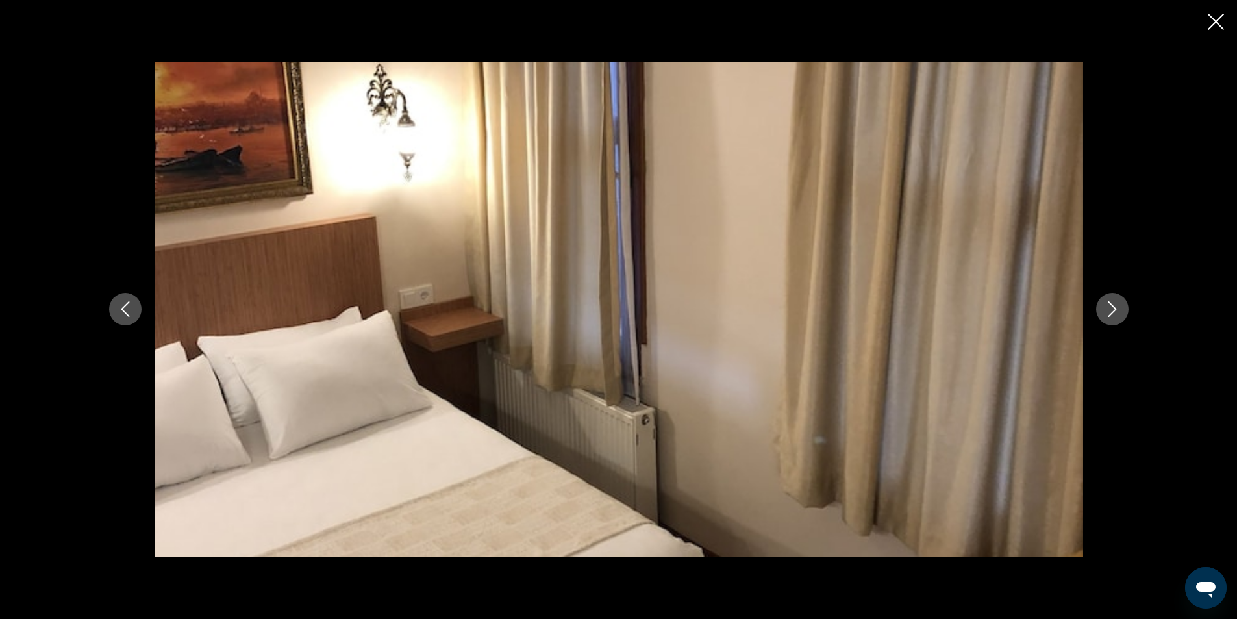
click at [1113, 301] on button "Next image" at bounding box center [1112, 309] width 32 height 32
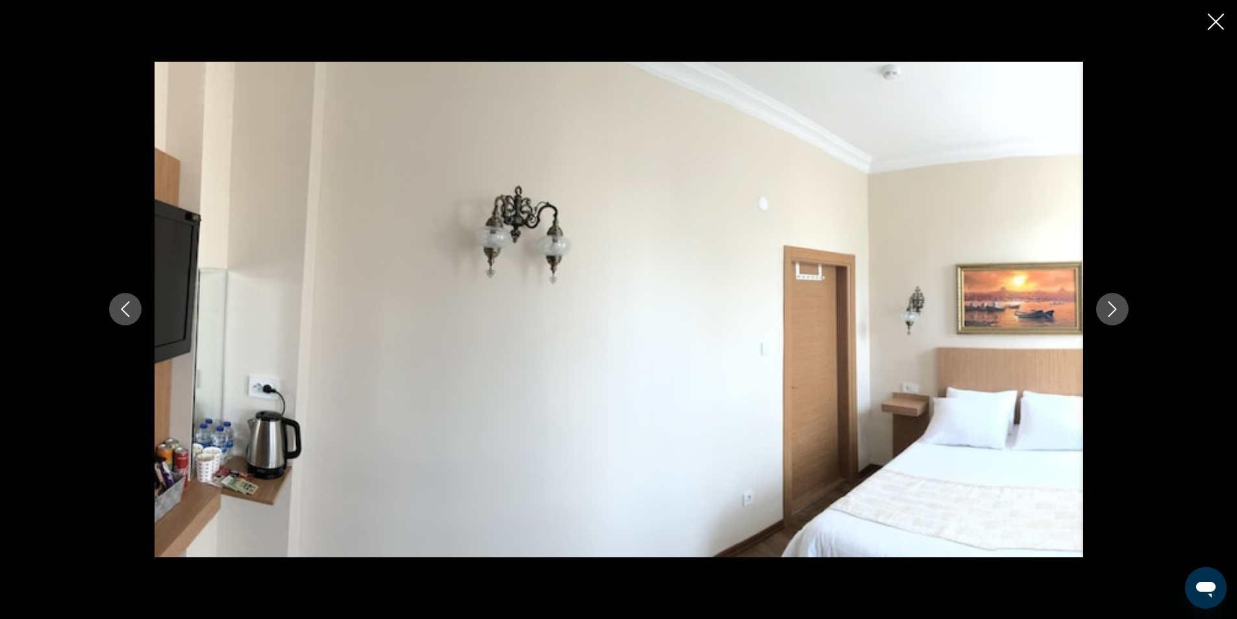
click at [1113, 301] on button "Next image" at bounding box center [1112, 309] width 32 height 32
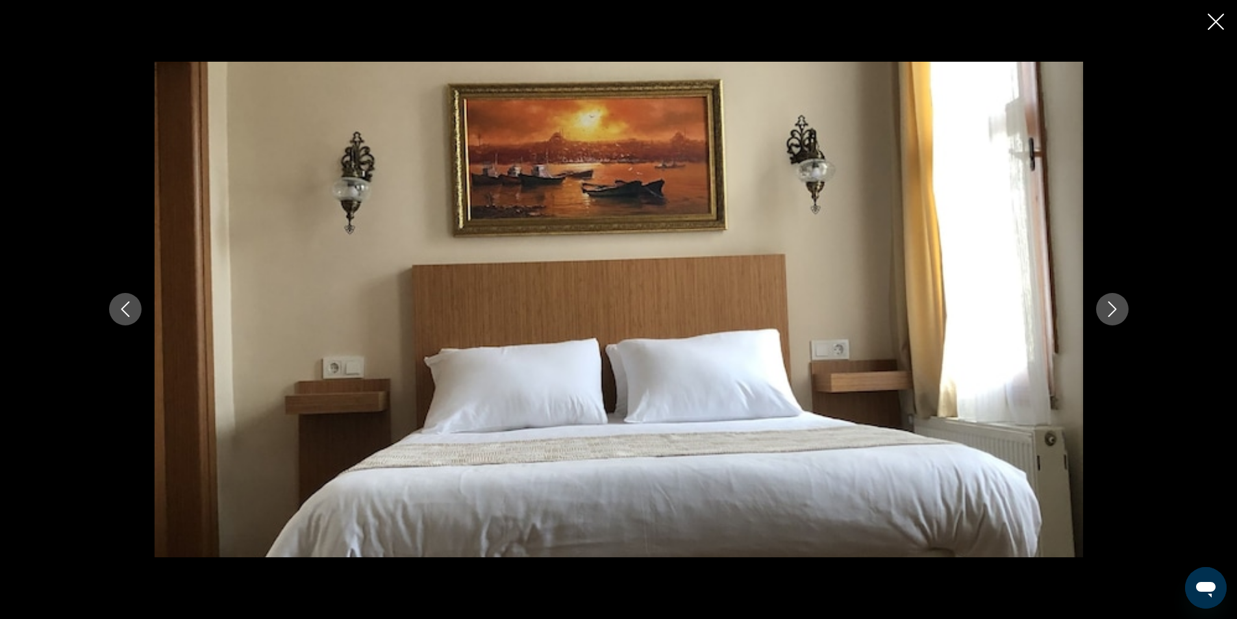
click at [1113, 301] on button "Next image" at bounding box center [1112, 309] width 32 height 32
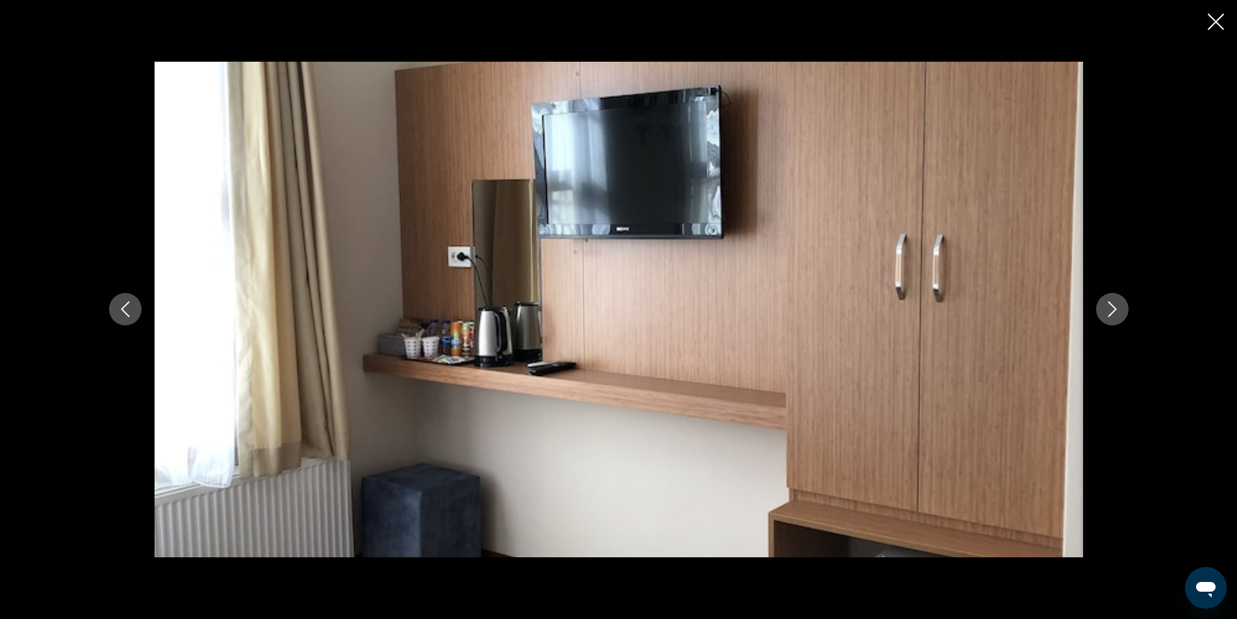
click at [1113, 301] on button "Next image" at bounding box center [1112, 309] width 32 height 32
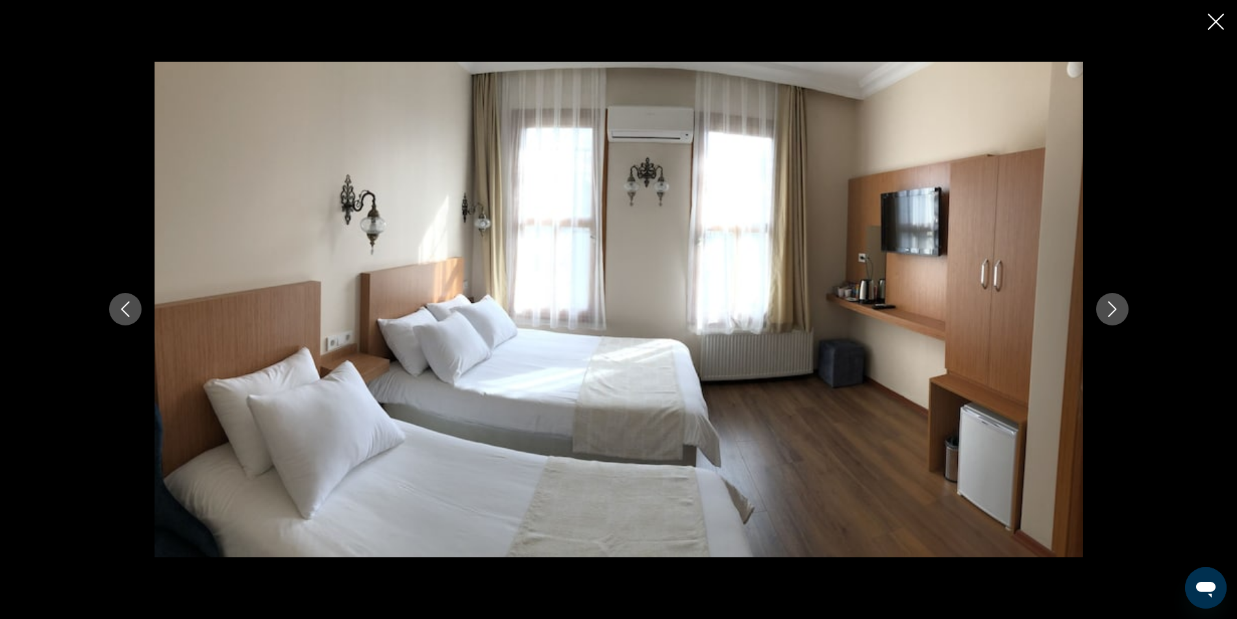
click at [1220, 21] on icon "Close slideshow" at bounding box center [1216, 22] width 16 height 16
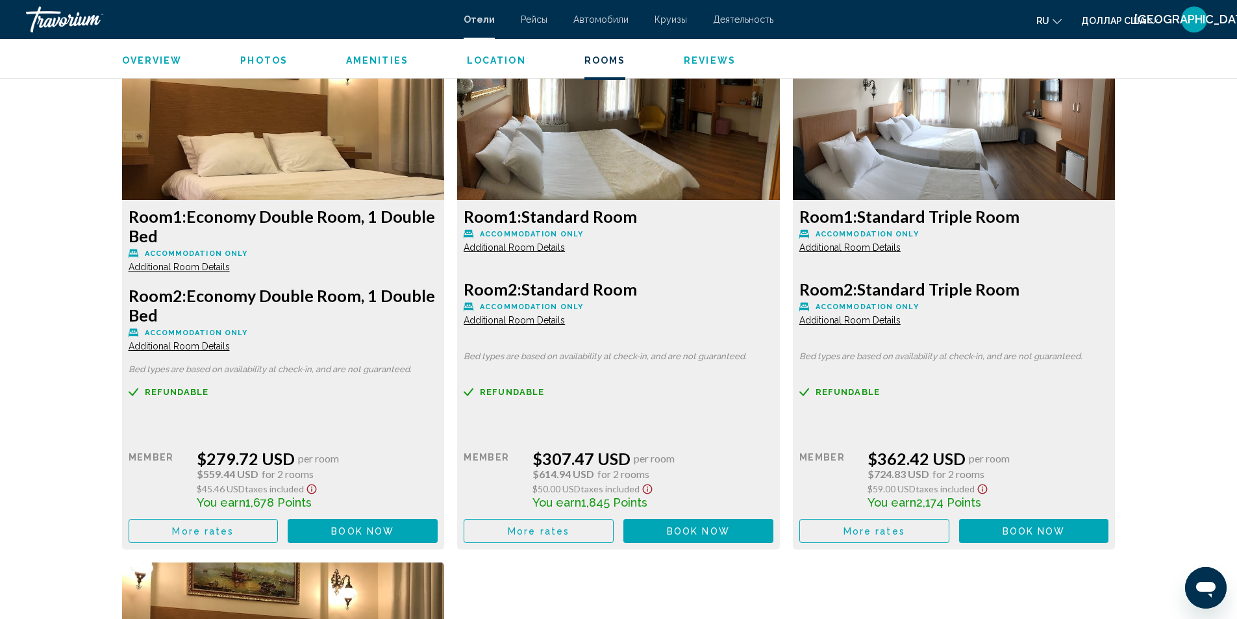
scroll to position [1789, 0]
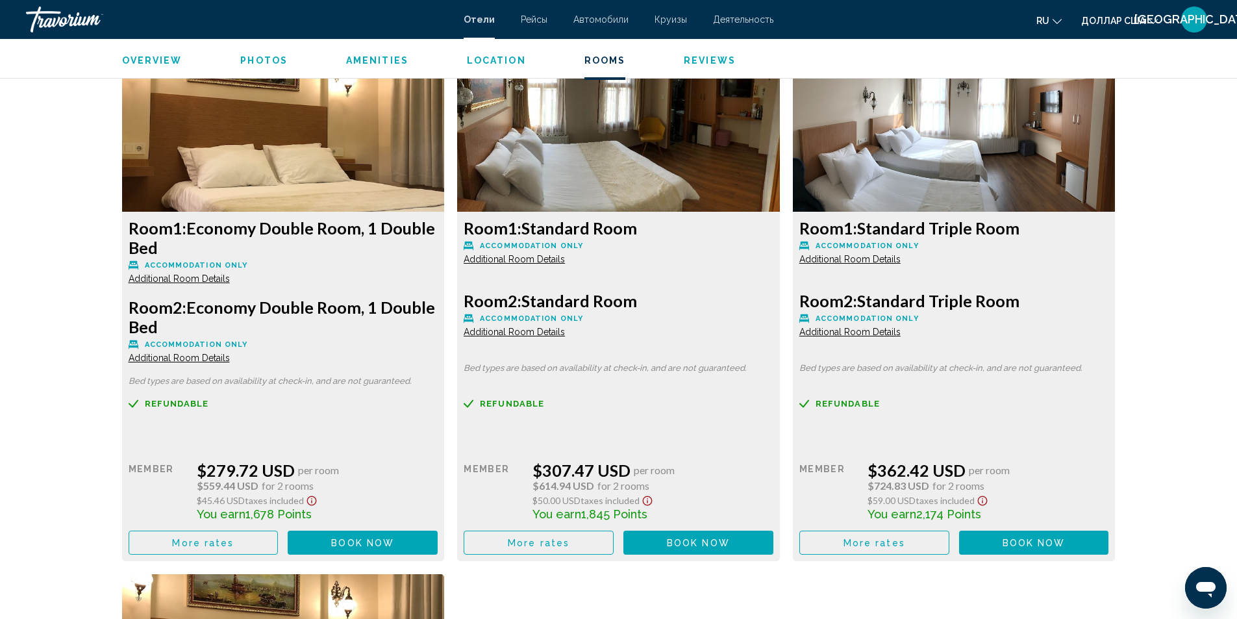
click at [230, 353] on span "Additional Room Details" at bounding box center [179, 358] width 101 height 10
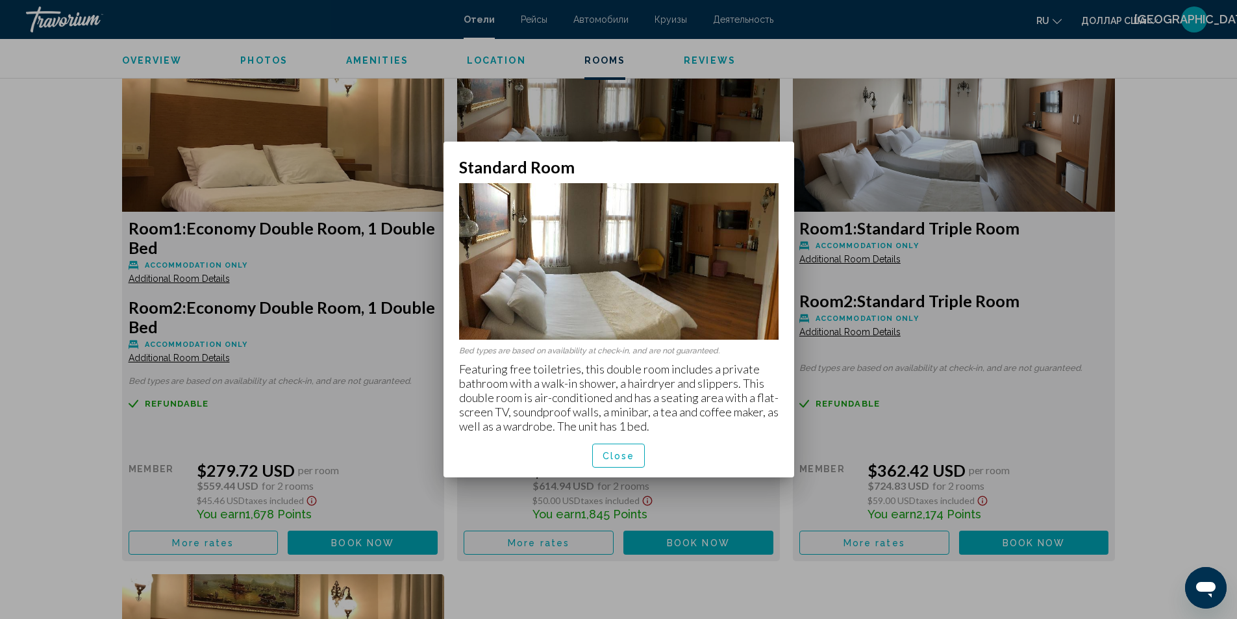
scroll to position [0, 0]
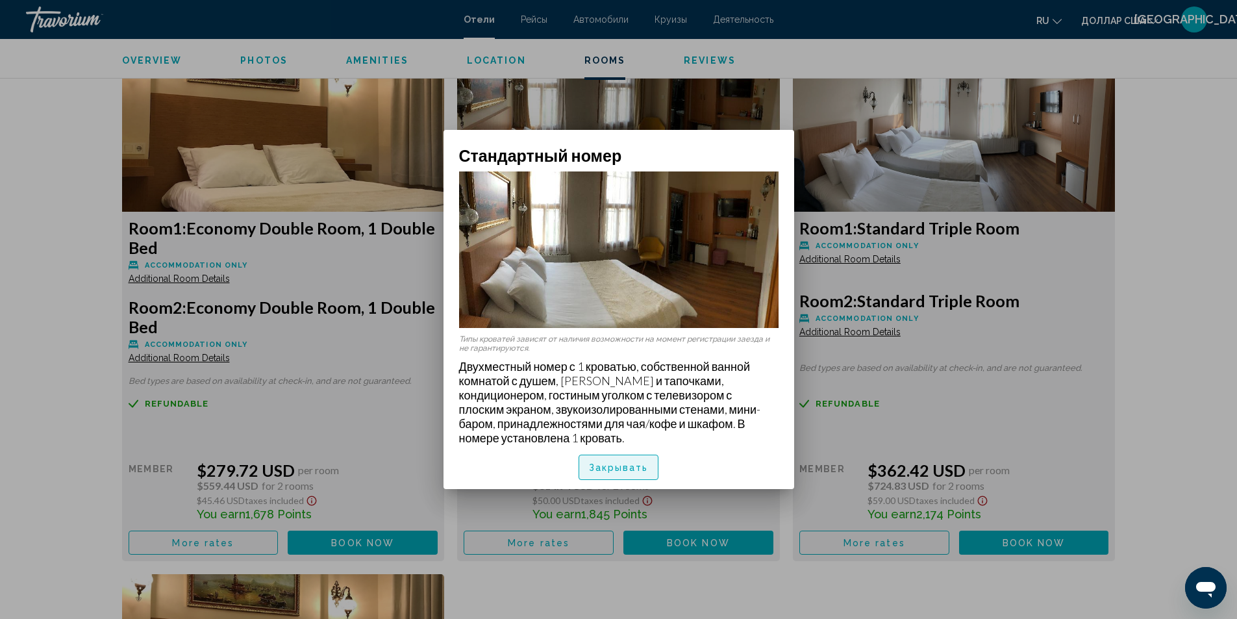
click at [632, 471] on font "Закрывать" at bounding box center [619, 468] width 60 height 10
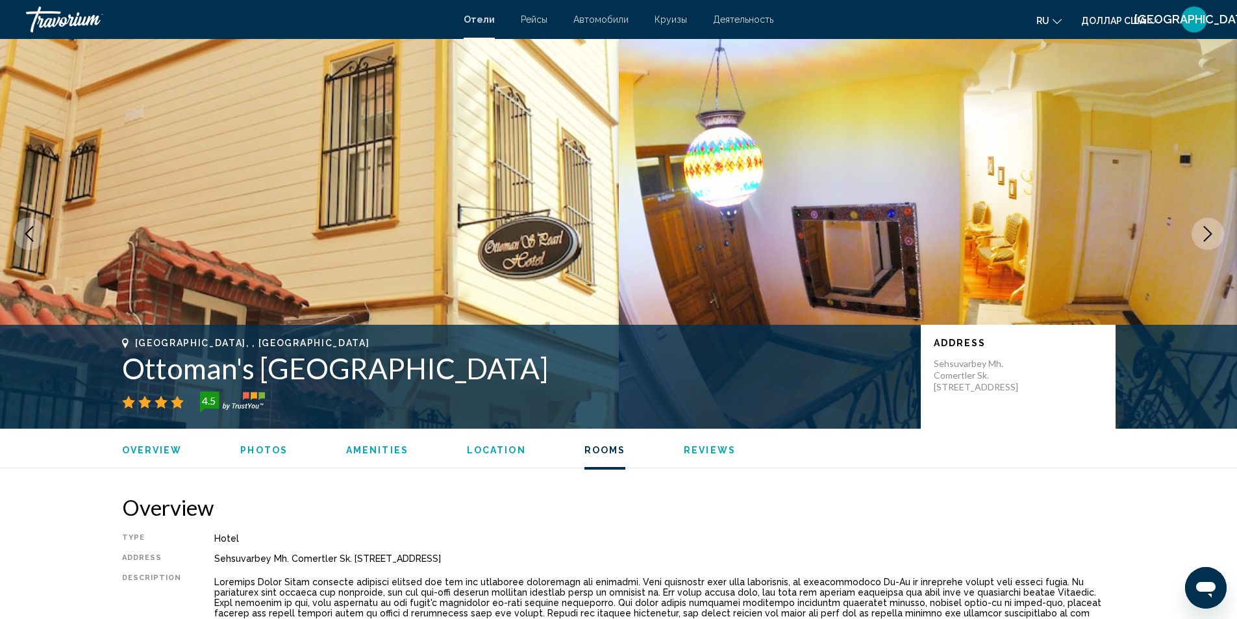
scroll to position [1789, 0]
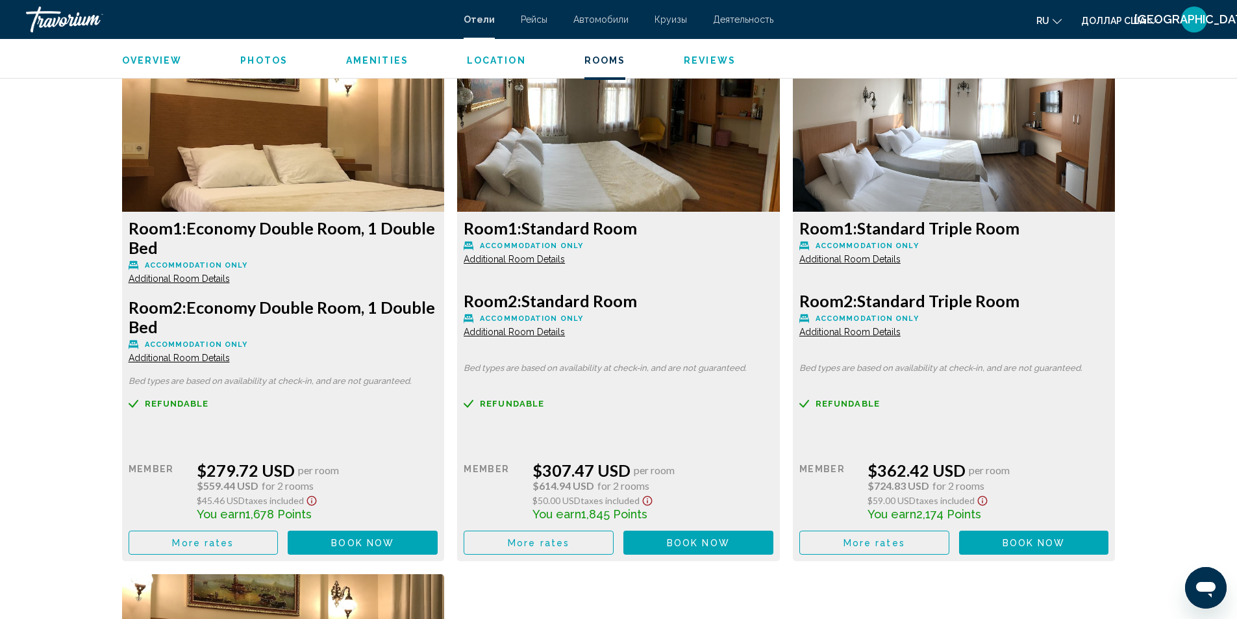
click at [207, 358] on span "Additional Room Details" at bounding box center [179, 358] width 101 height 10
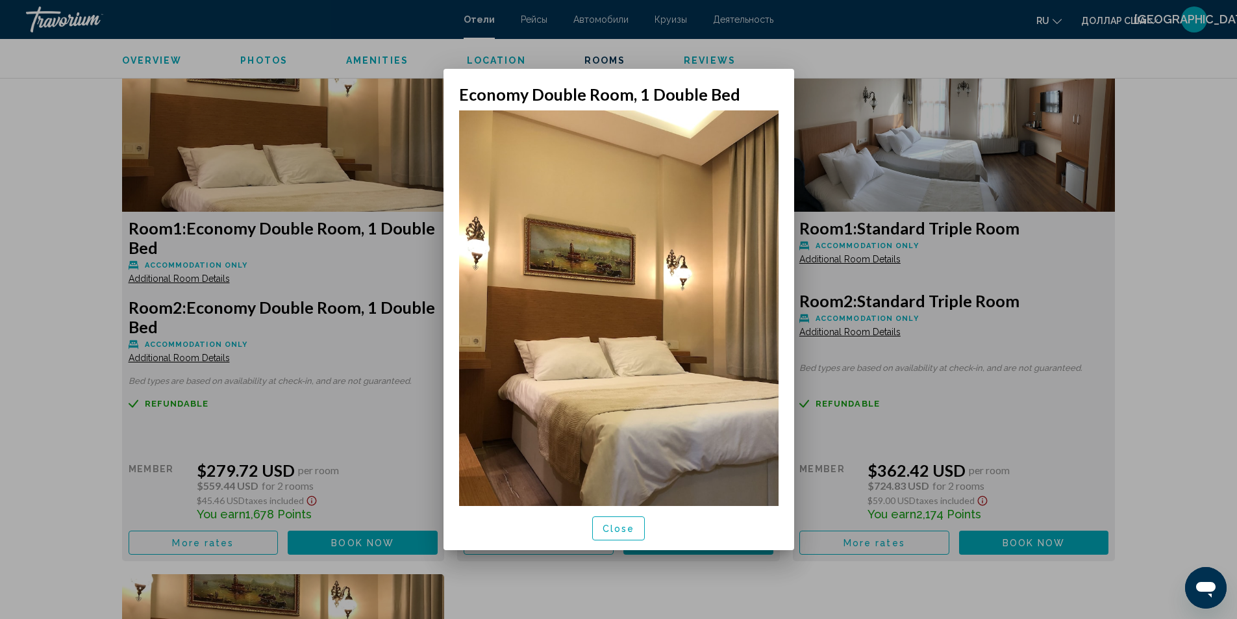
scroll to position [0, 0]
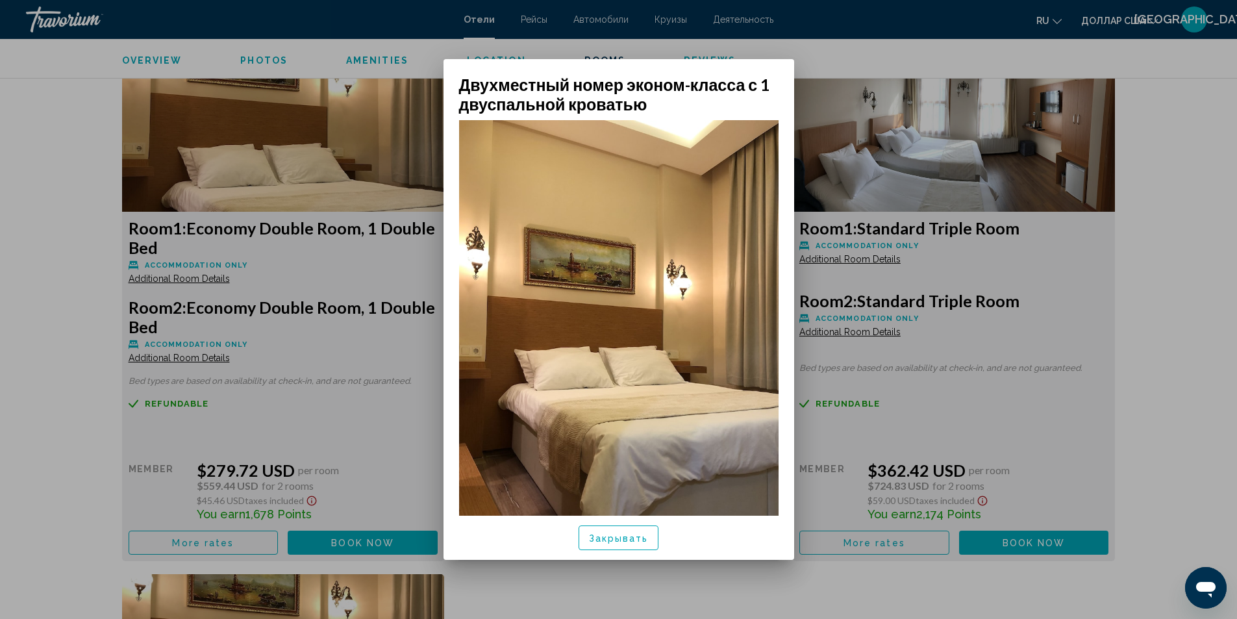
click at [1196, 417] on div at bounding box center [618, 309] width 1237 height 619
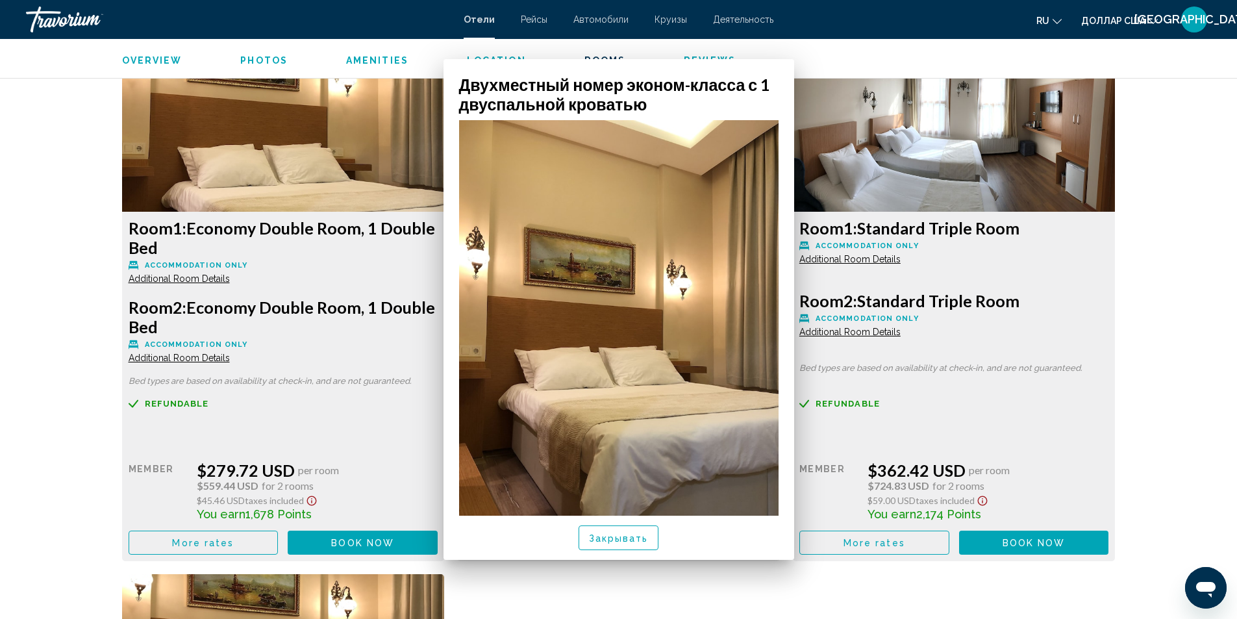
scroll to position [1789, 0]
